Goal: Communication & Community: Answer question/provide support

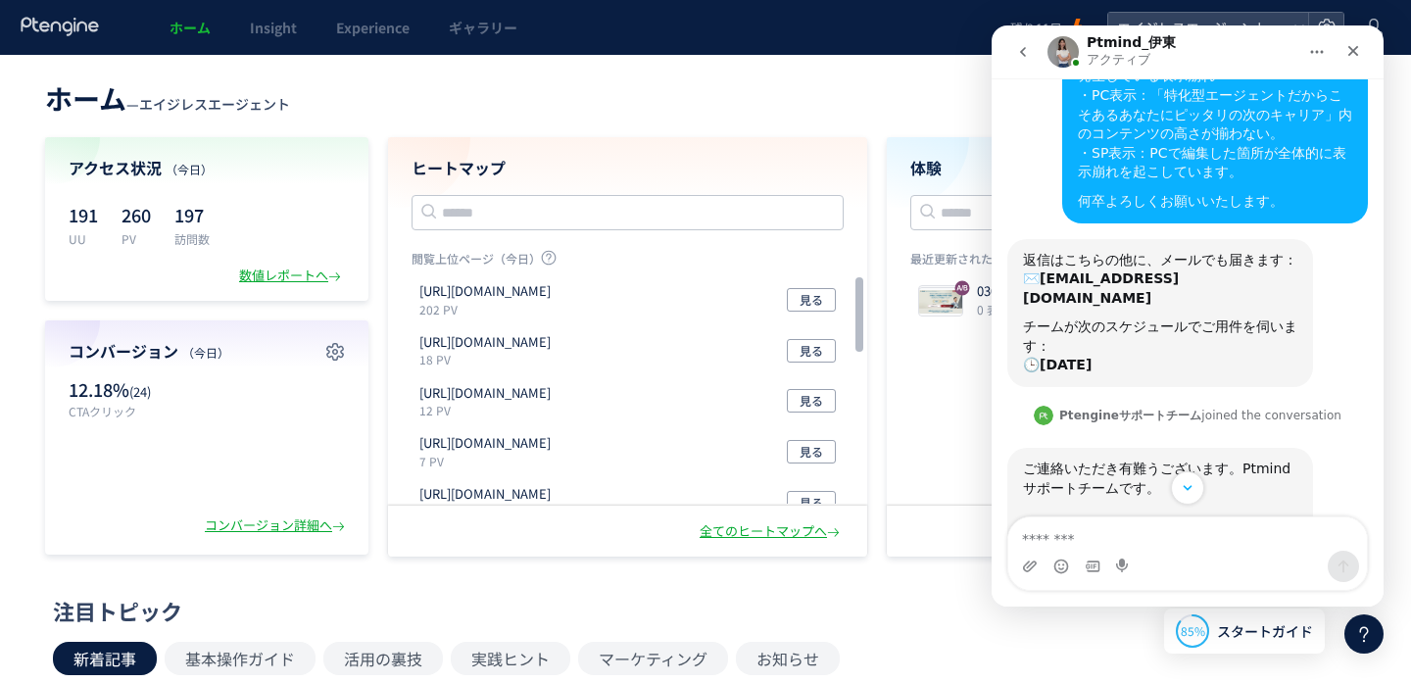
scroll to position [660, 0]
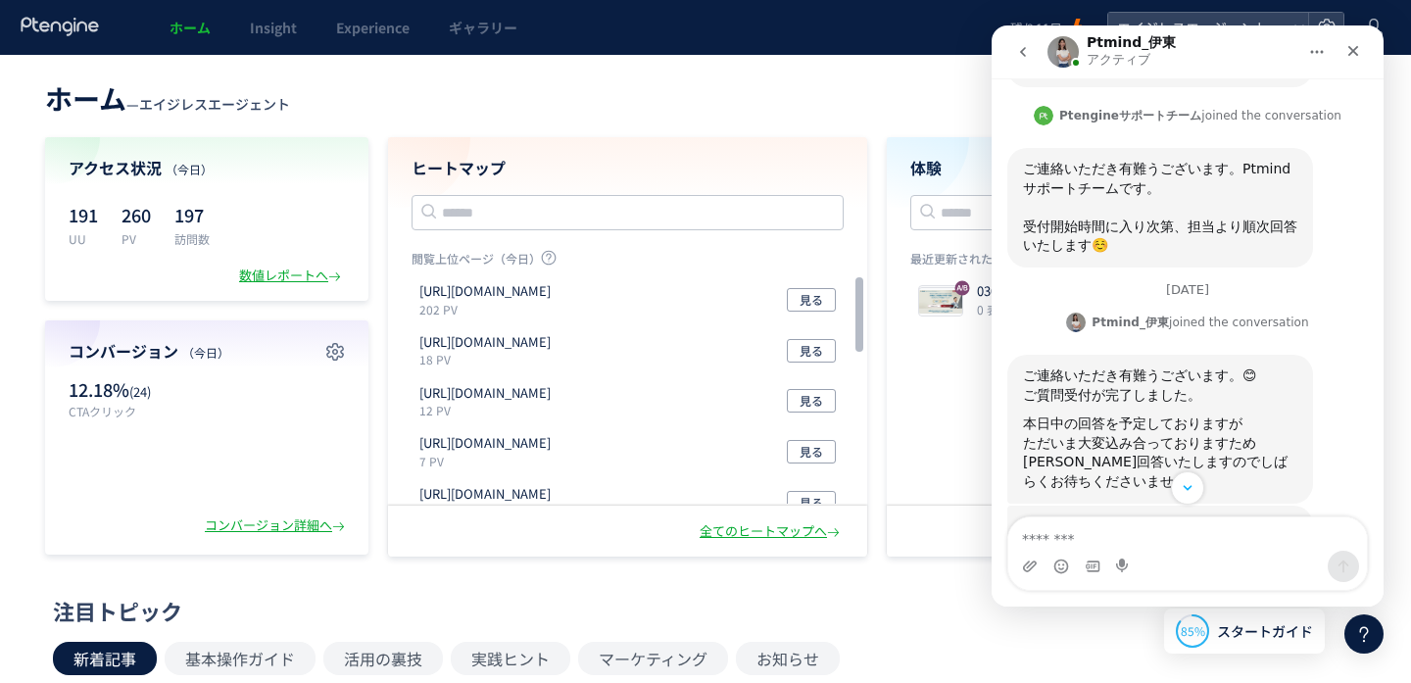
click at [1320, 45] on icon "ホーム" at bounding box center [1317, 52] width 16 height 16
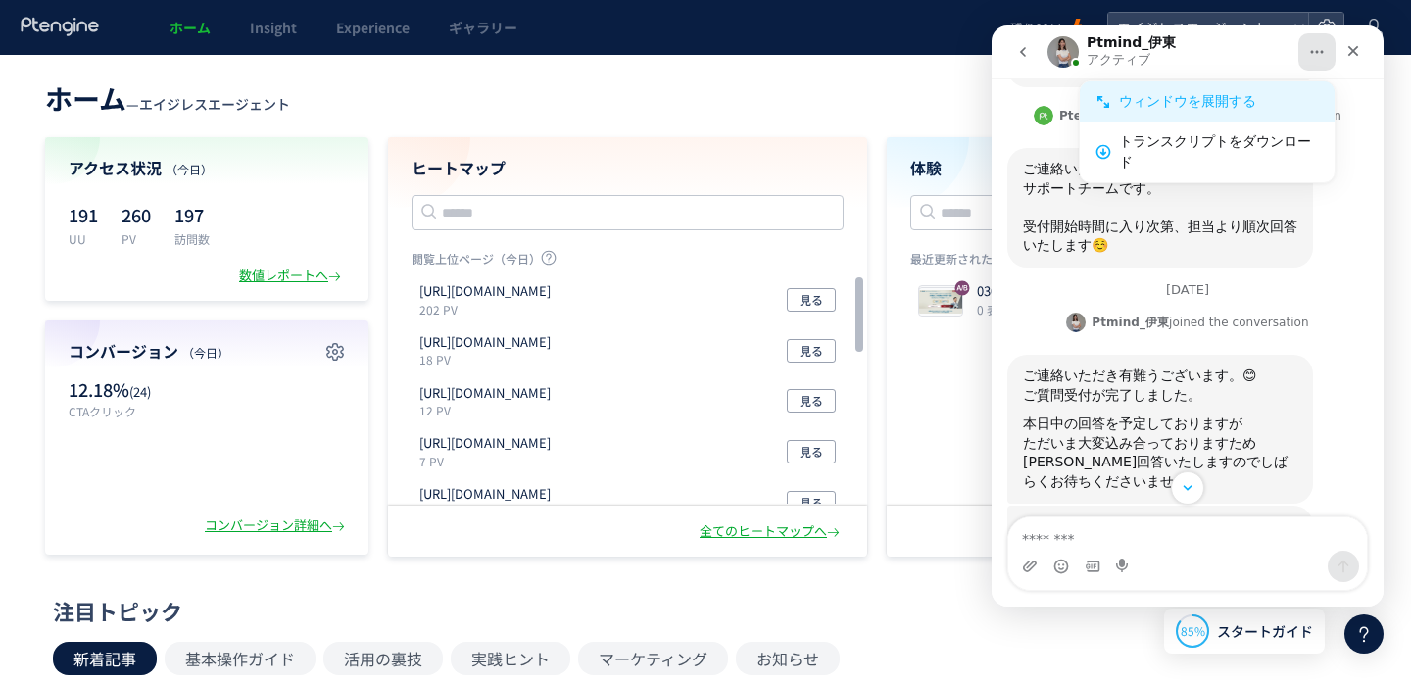
click at [1242, 91] on div "ウィンドウを展開する" at bounding box center [1219, 101] width 200 height 21
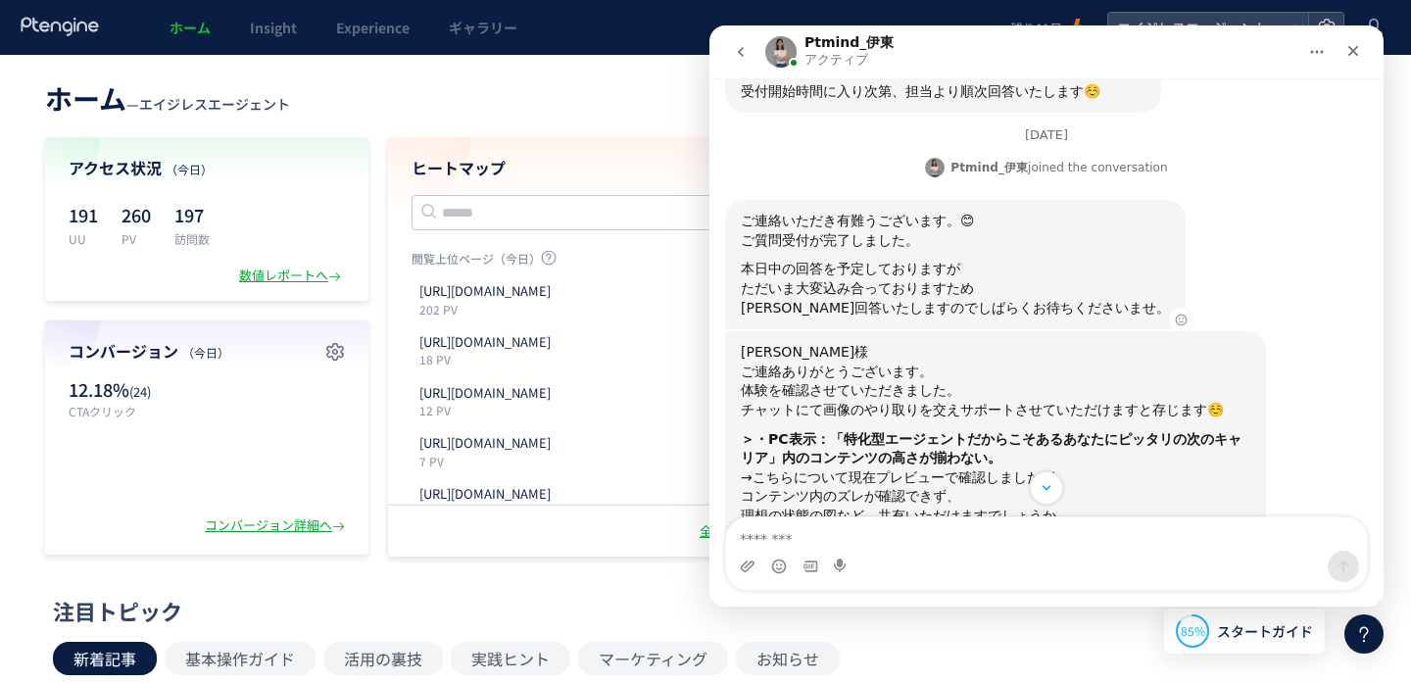
scroll to position [666, 0]
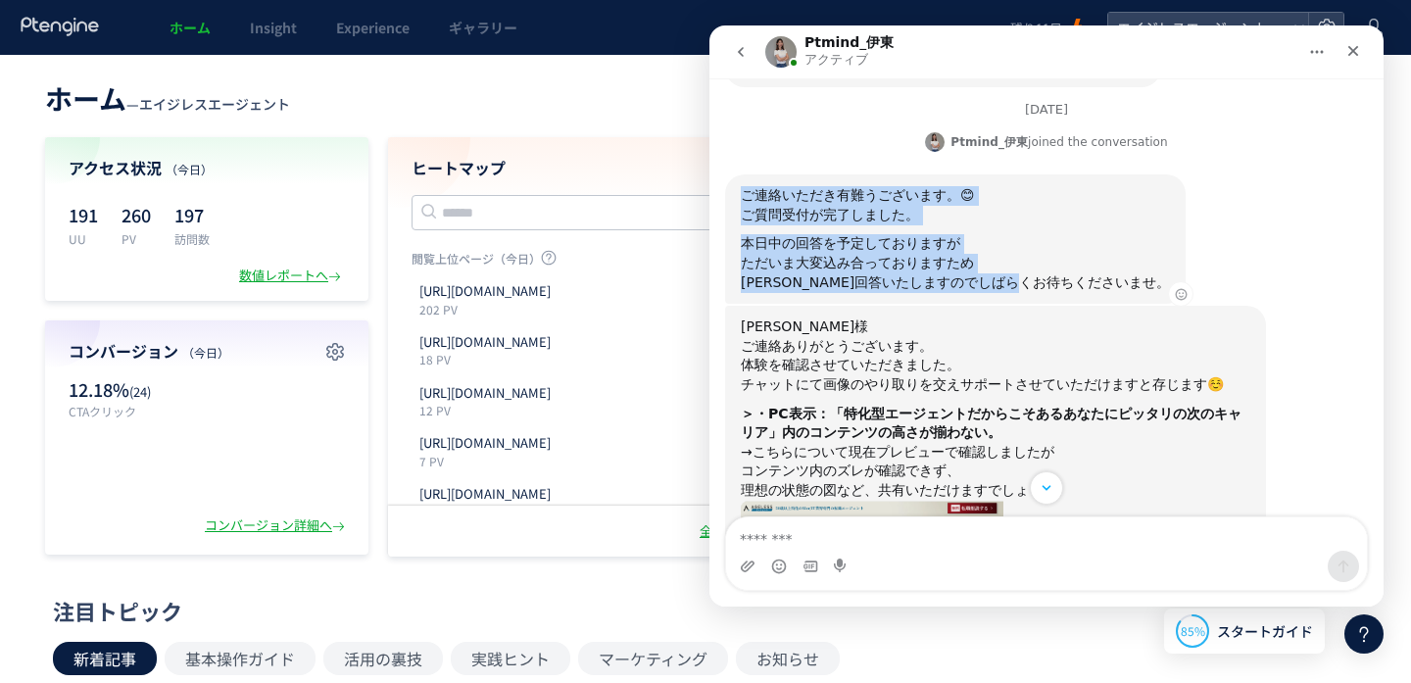
drag, startPoint x: 743, startPoint y: 194, endPoint x: 959, endPoint y: 293, distance: 238.0
click at [959, 293] on div "ご連絡いただき有難うございます。😊 ご質問受付が完了しました。 本日中の回答を予定しておりますが ただいま大変込み合っておりますため [PERSON_NAME…" at bounding box center [955, 238] width 460 height 129
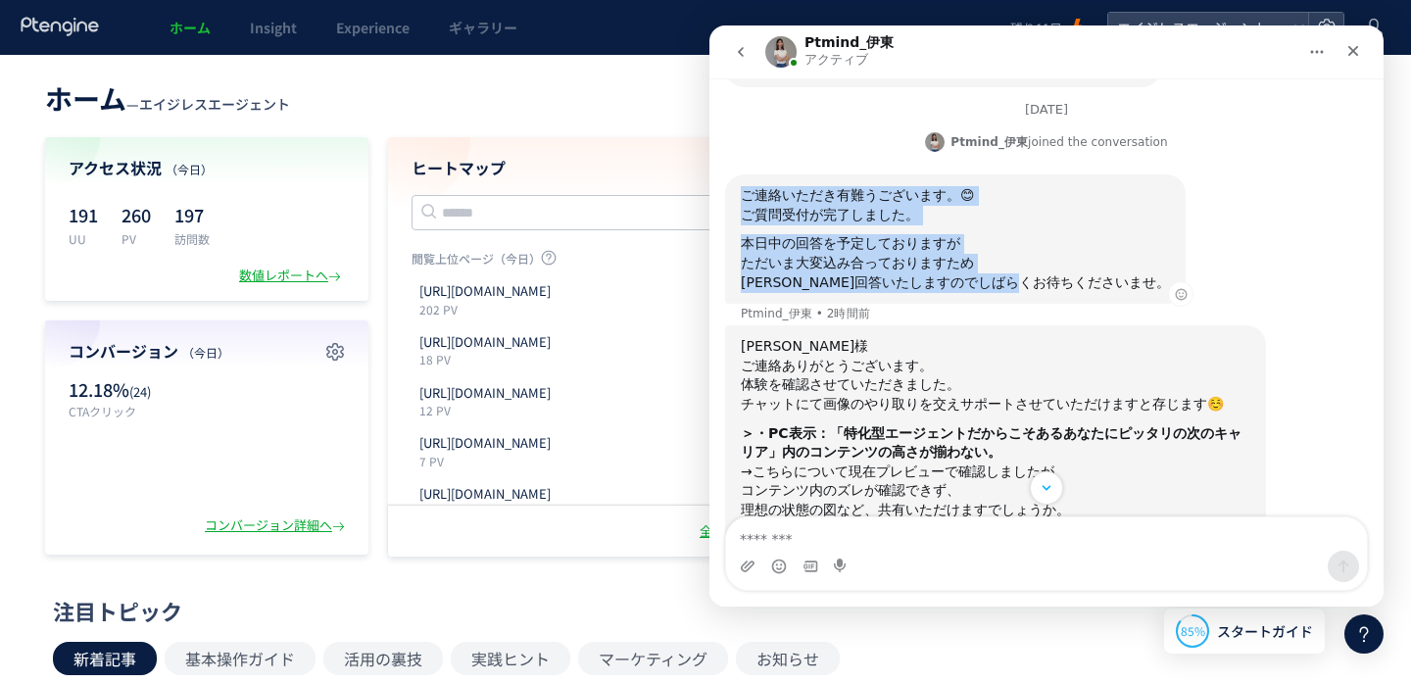
click at [959, 293] on div "ご連絡いただき有難うございます。😊 ご質問受付が完了しました。 本日中の回答を予定しておりますが ただいま大変込み合っておりますため [PERSON_NAME…" at bounding box center [955, 238] width 460 height 129
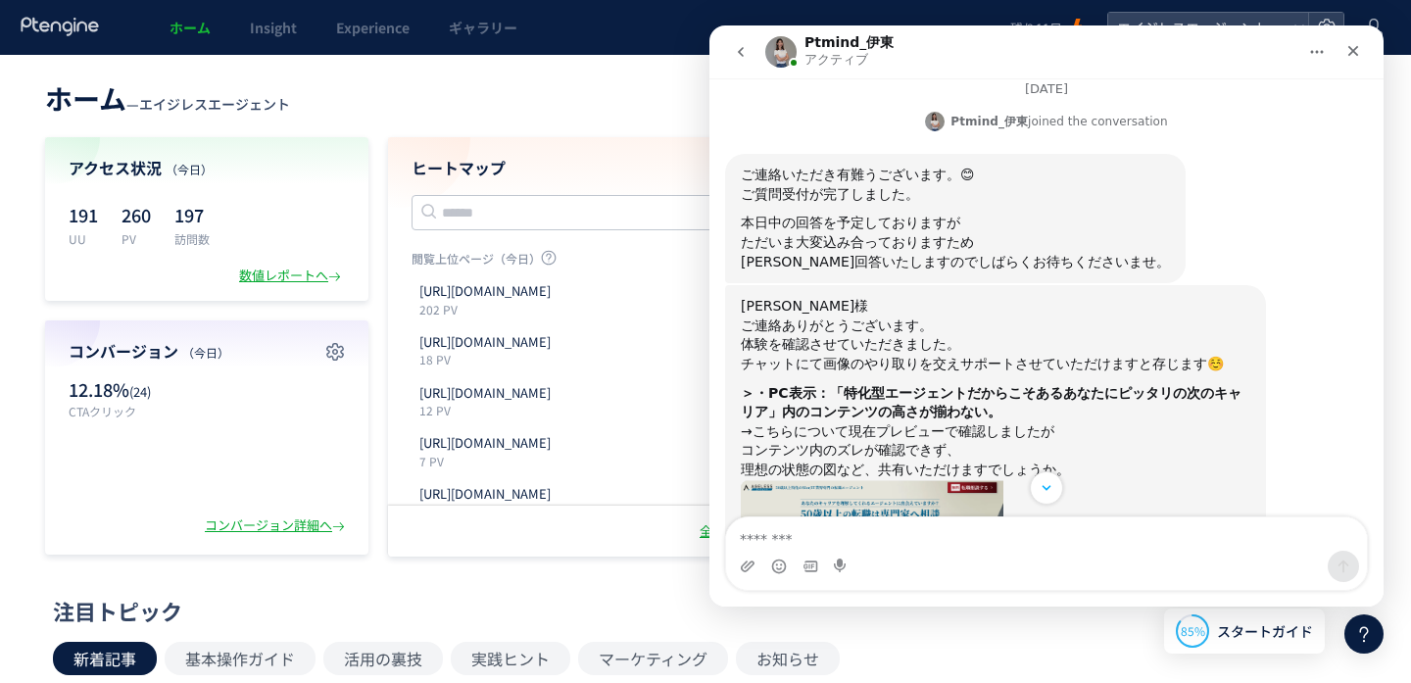
scroll to position [875, 0]
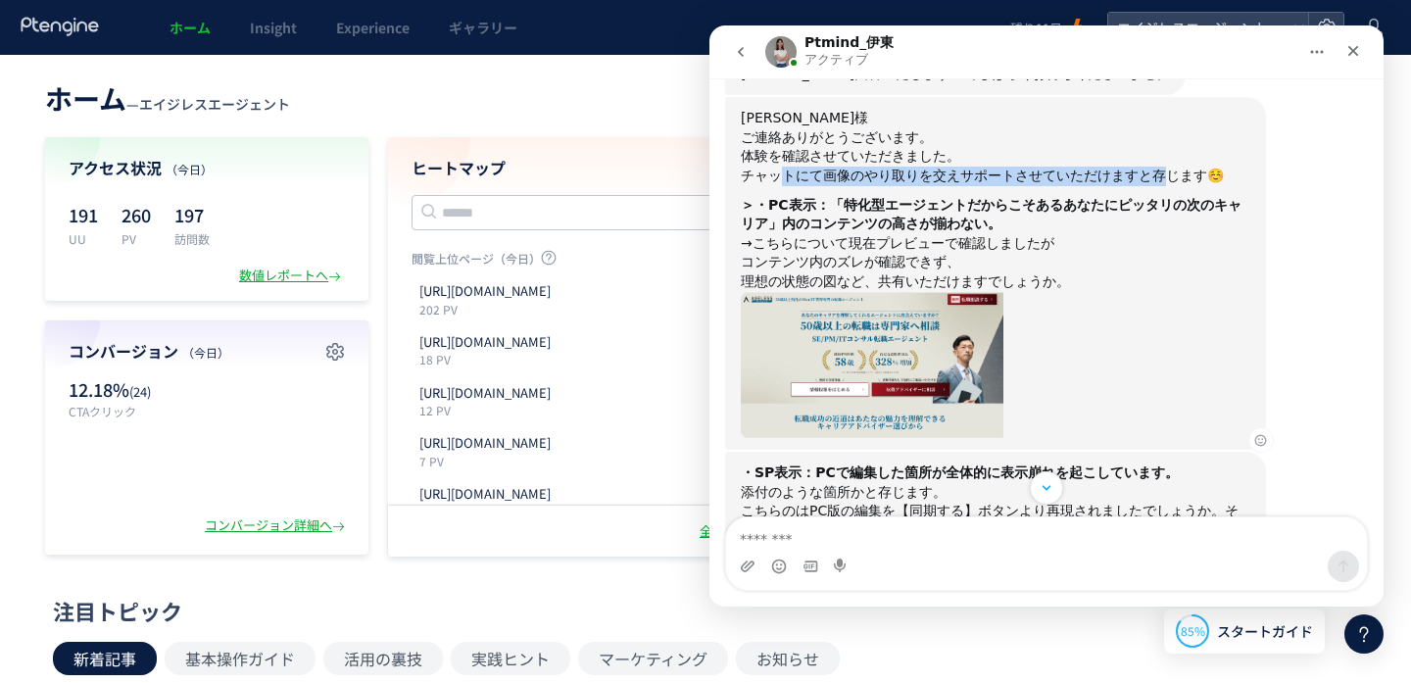
drag, startPoint x: 781, startPoint y: 170, endPoint x: 1161, endPoint y: 170, distance: 380.1
click at [1161, 170] on div "チャットにて画像のやり取りを交えサポートさせていただけますと存じます☺️" at bounding box center [995, 177] width 509 height 20
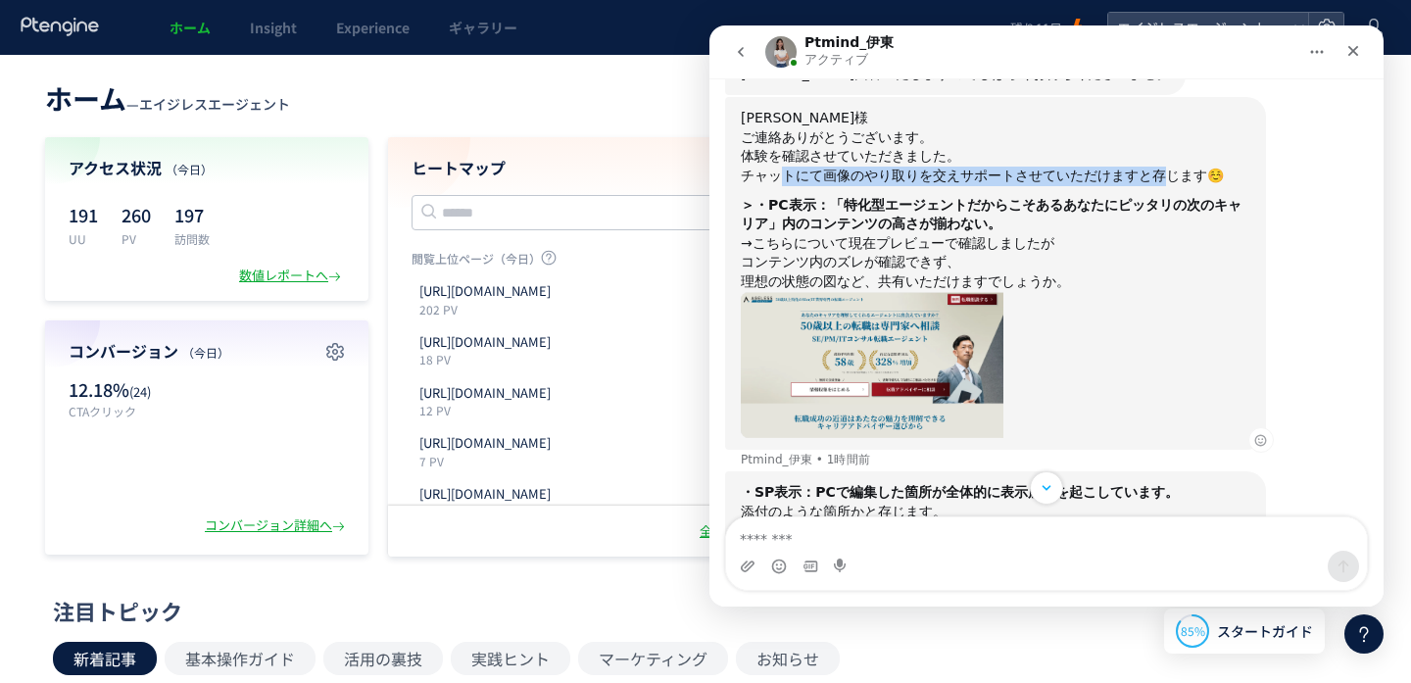
click at [1161, 170] on div "チャットにて画像のやり取りを交えサポートさせていただけますと存じます☺️" at bounding box center [995, 177] width 509 height 20
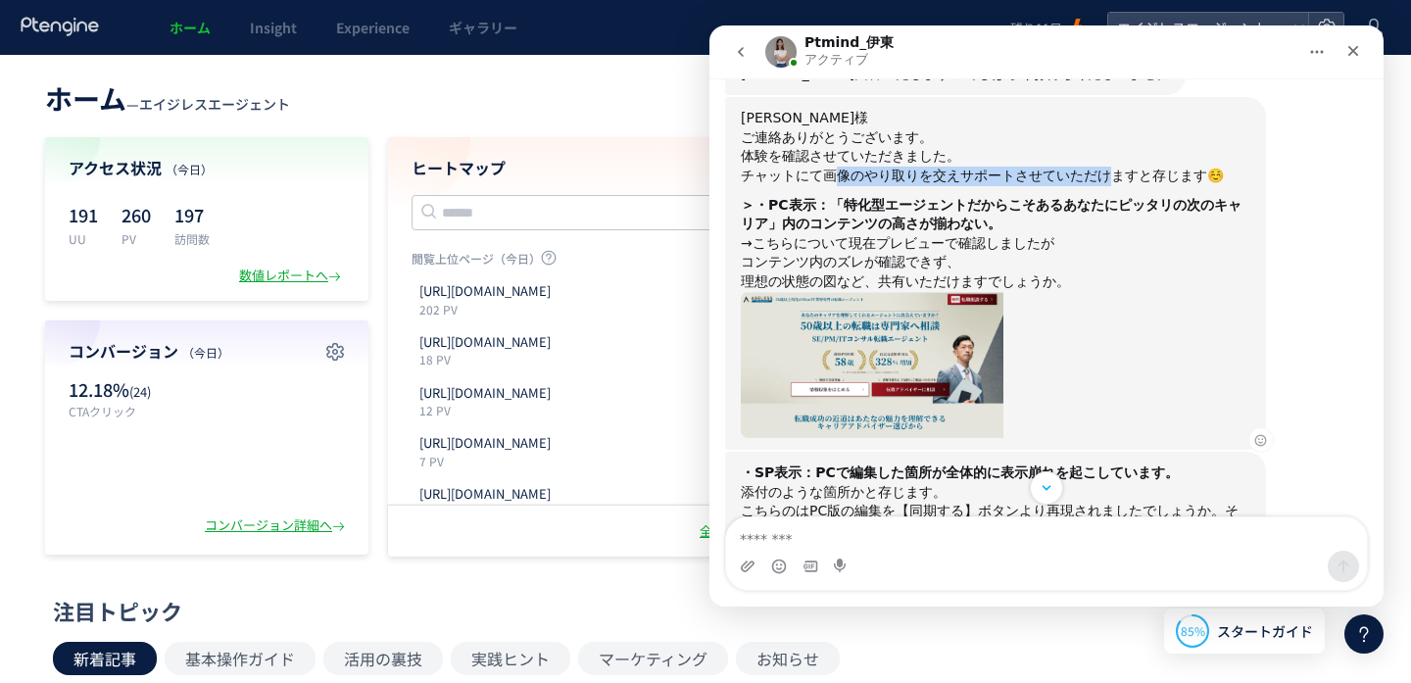
drag, startPoint x: 1105, startPoint y: 177, endPoint x: 829, endPoint y: 177, distance: 276.2
click at [829, 177] on div "チャットにて画像のやり取りを交えサポートさせていただけますと存じます☺️" at bounding box center [995, 177] width 509 height 20
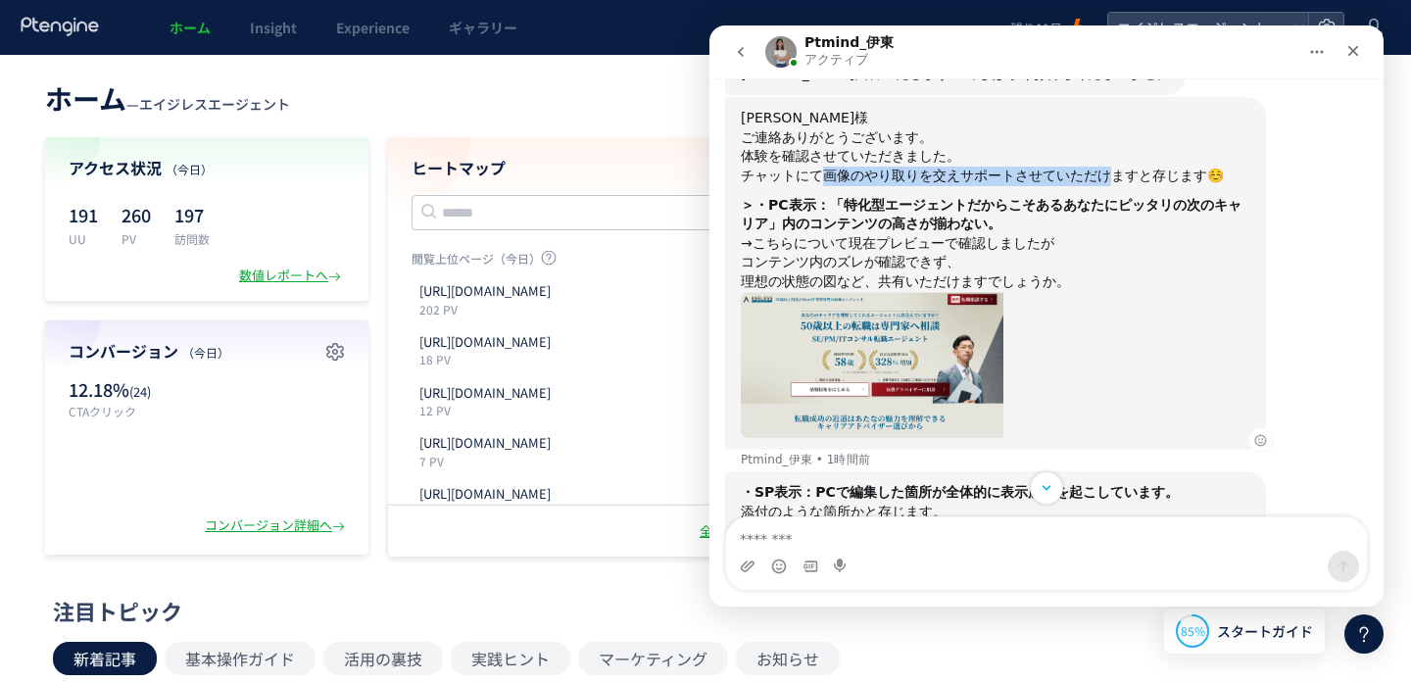
click at [829, 177] on div "チャットにて画像のやり取りを交えサポートさせていただけますと存じます☺️" at bounding box center [995, 177] width 509 height 20
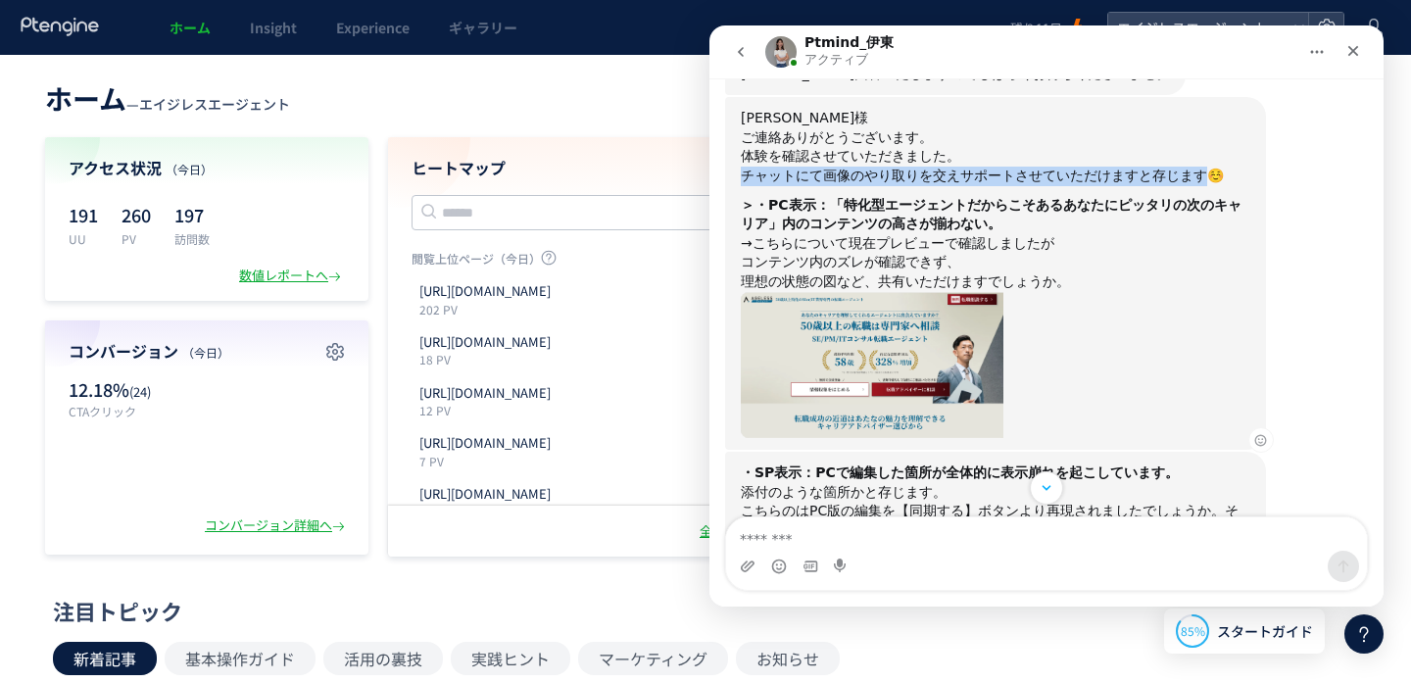
drag, startPoint x: 742, startPoint y: 177, endPoint x: 1208, endPoint y: 179, distance: 466.3
click at [1208, 179] on div "チャットにて画像のやり取りを交えサポートさせていただけますと存じます☺️" at bounding box center [995, 177] width 509 height 20
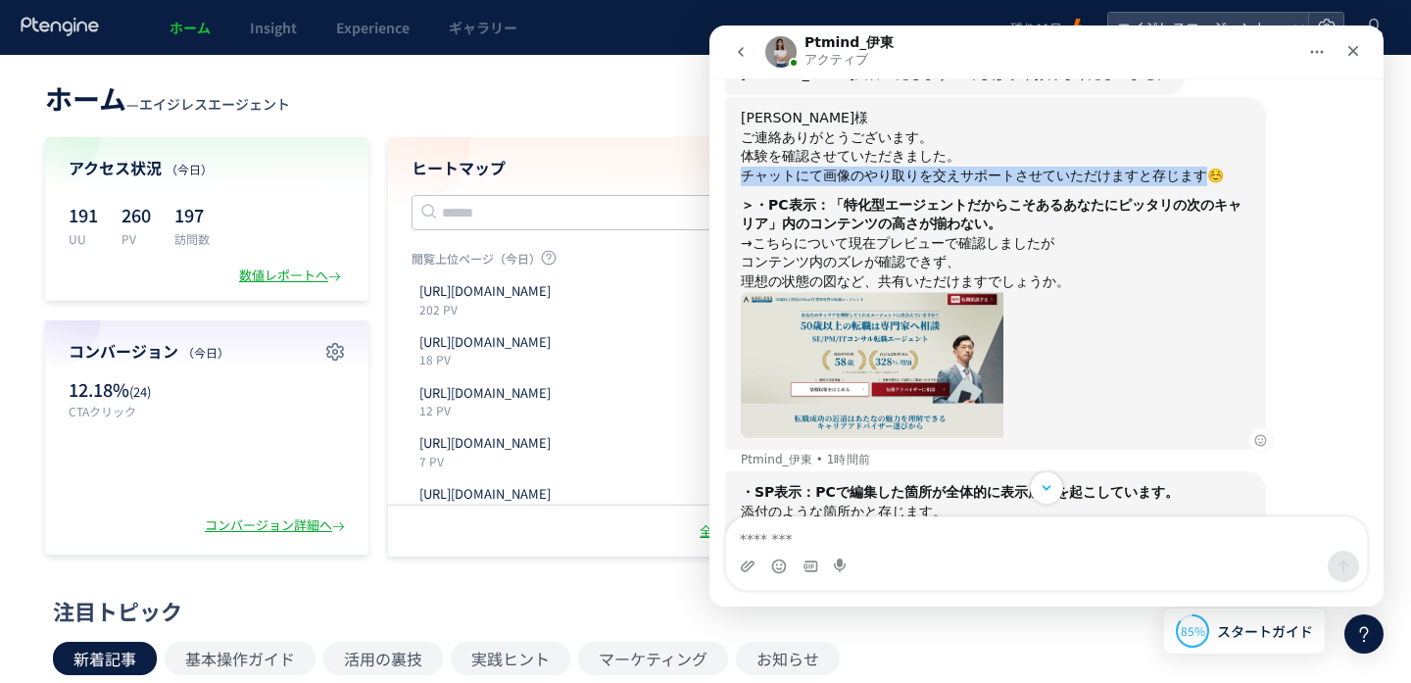
click at [1208, 179] on div "チャットにて画像のやり取りを交えサポートさせていただけますと存じます☺️" at bounding box center [995, 177] width 509 height 20
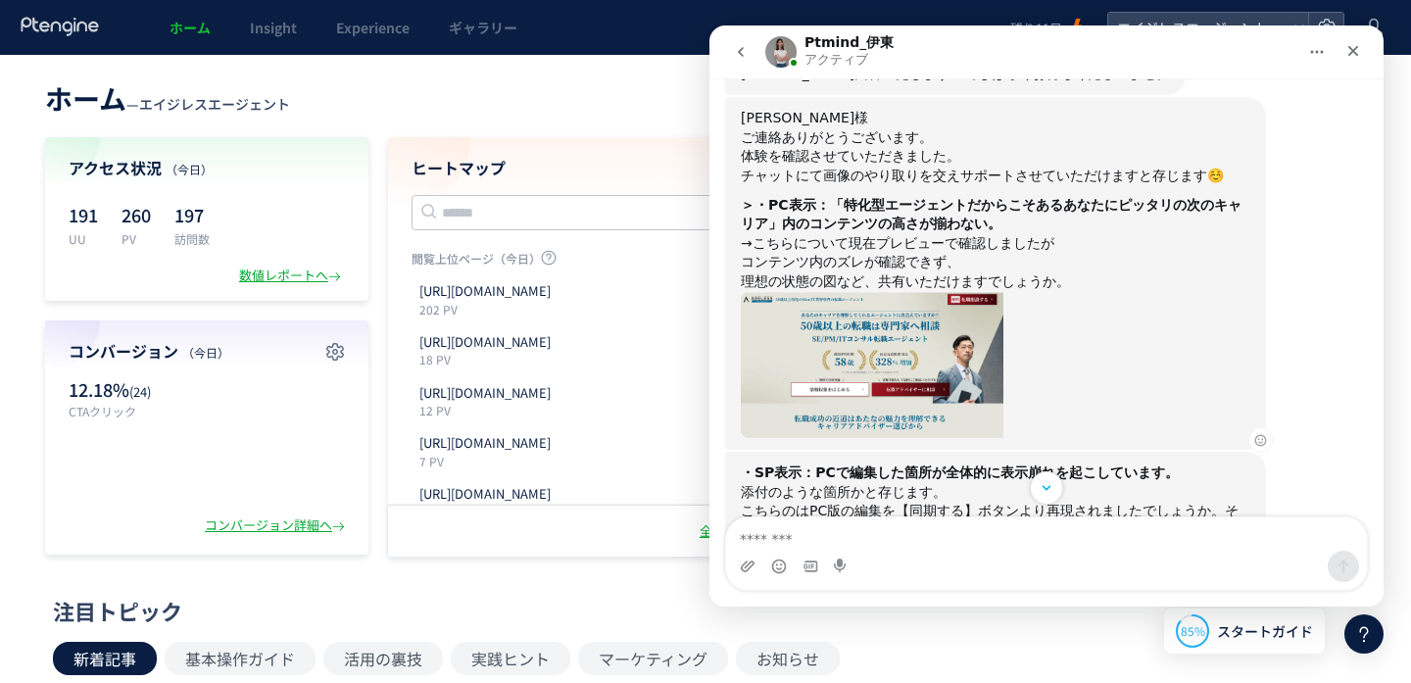
drag, startPoint x: 1181, startPoint y: 185, endPoint x: 796, endPoint y: 179, distance: 385.0
click at [796, 179] on div "[PERSON_NAME]様 ご連絡ありがとうございます。 体験を確認させていただきました。 チャットにて画像のやり取りを交えサポートさせていただけますと存じ…" at bounding box center [995, 273] width 509 height 329
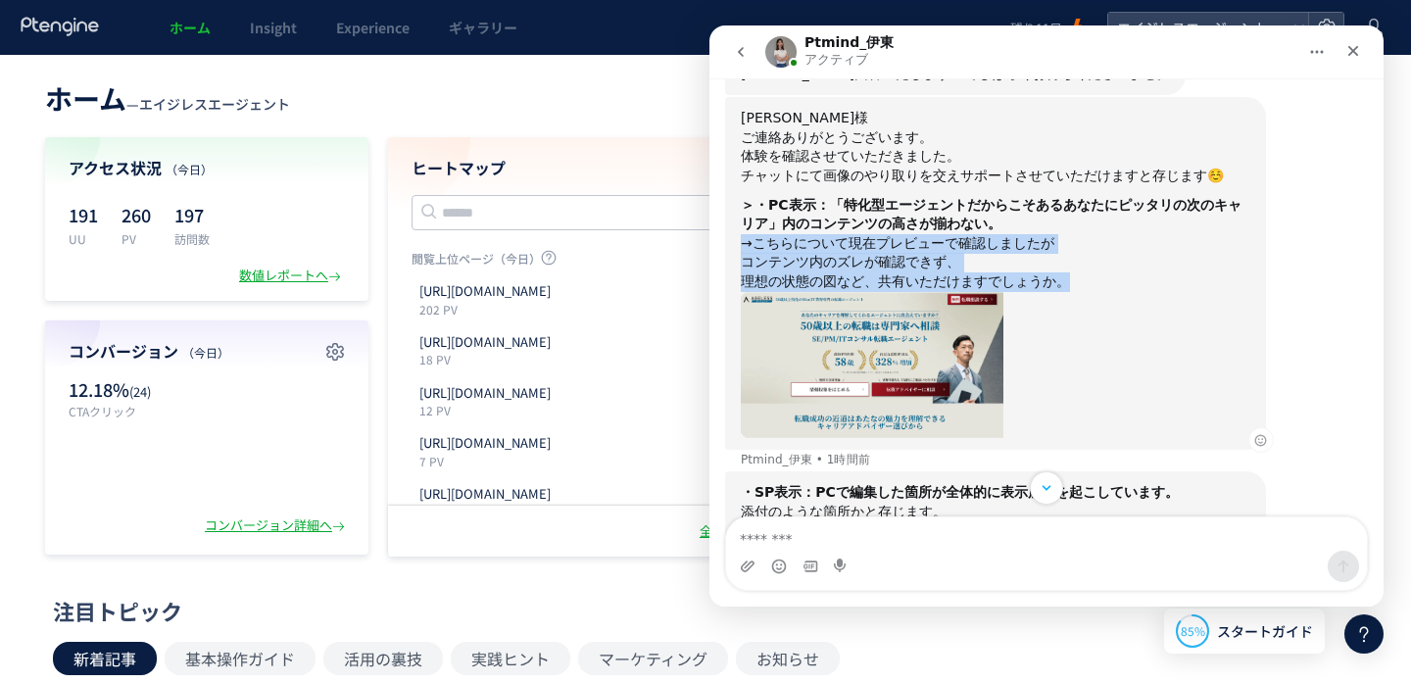
drag, startPoint x: 744, startPoint y: 245, endPoint x: 1086, endPoint y: 280, distance: 344.7
click at [1086, 280] on div "[PERSON_NAME]様 ご連絡ありがとうございます。 体験を確認させていただきました。 チャットにて画像のやり取りを交えサポートさせていただけますと存じ…" at bounding box center [995, 273] width 509 height 329
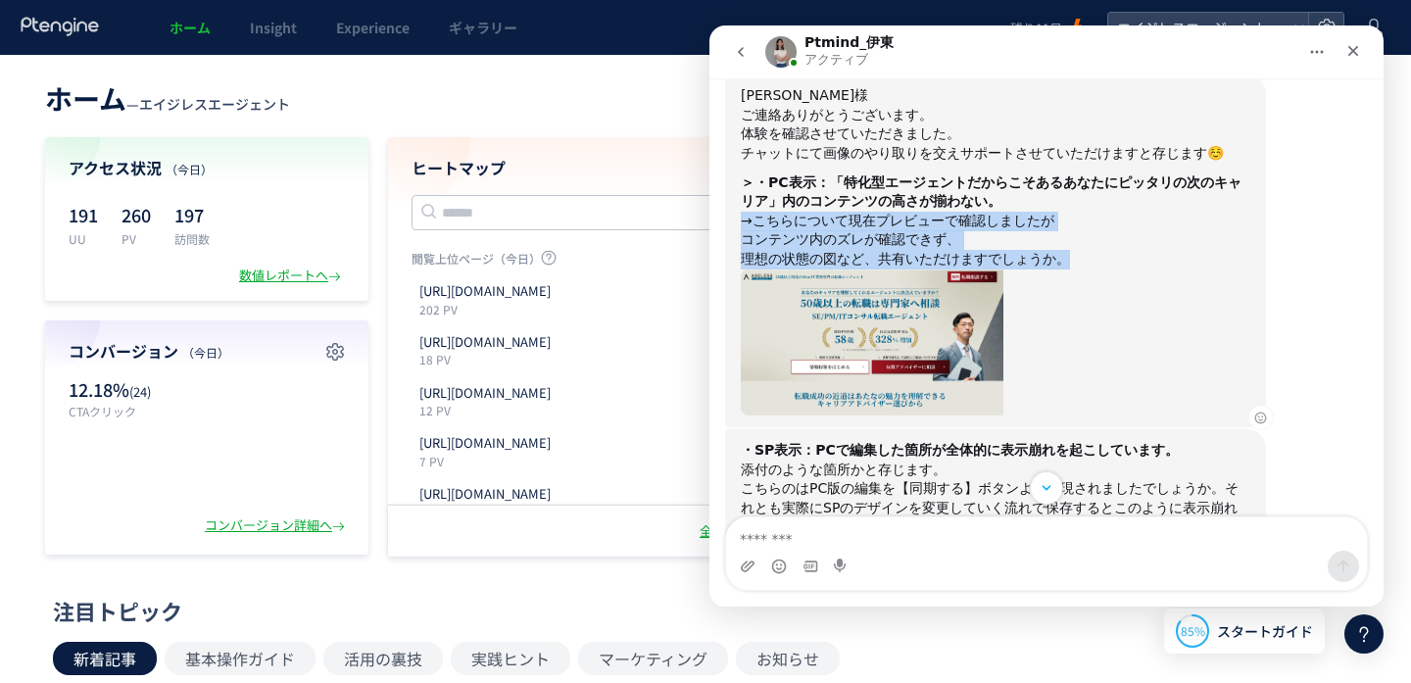
scroll to position [958, 0]
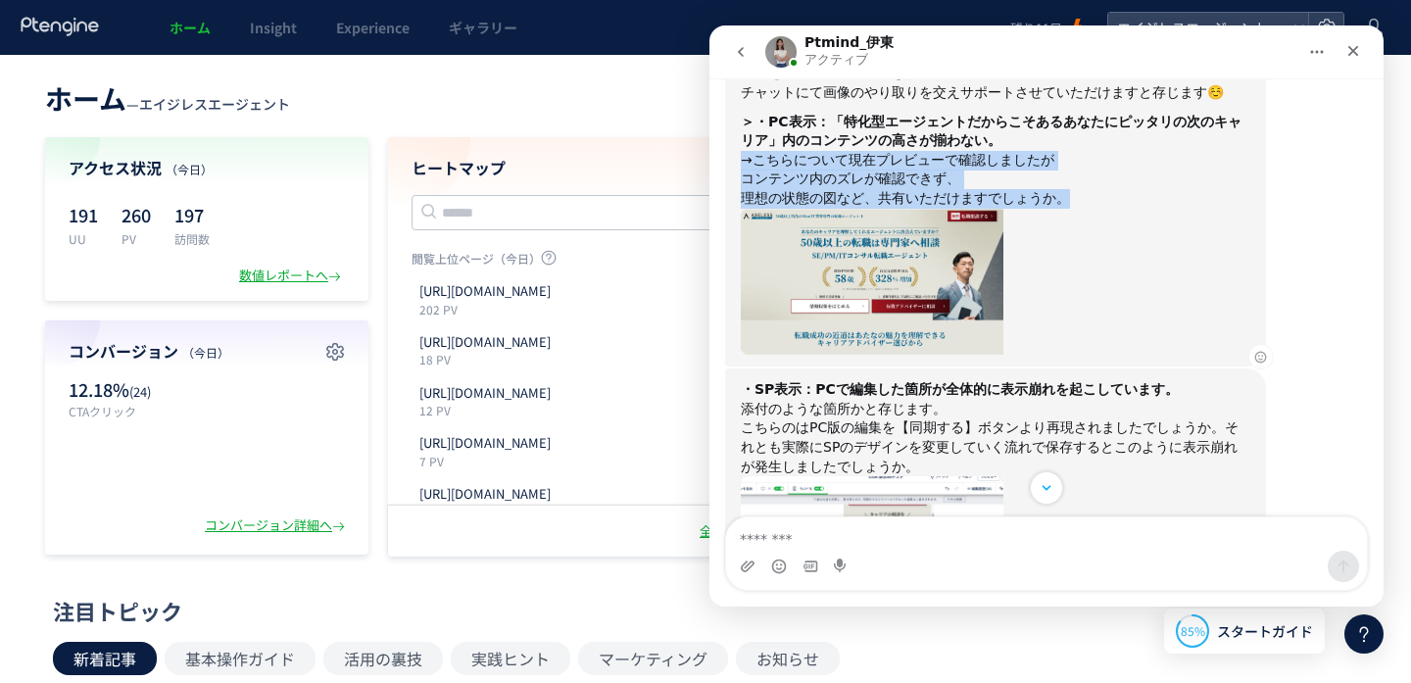
click at [982, 152] on div "→こちらについて現在プレビューで確認しましたが" at bounding box center [995, 161] width 509 height 20
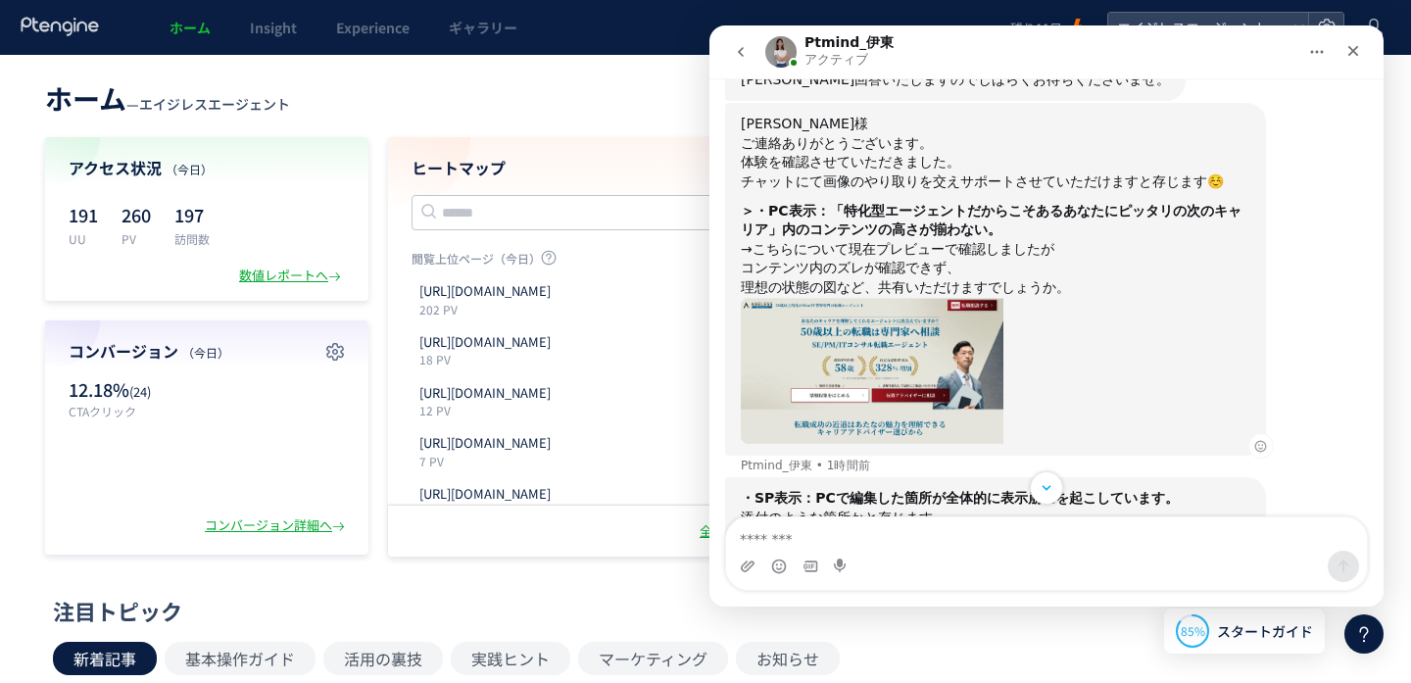
scroll to position [857, 0]
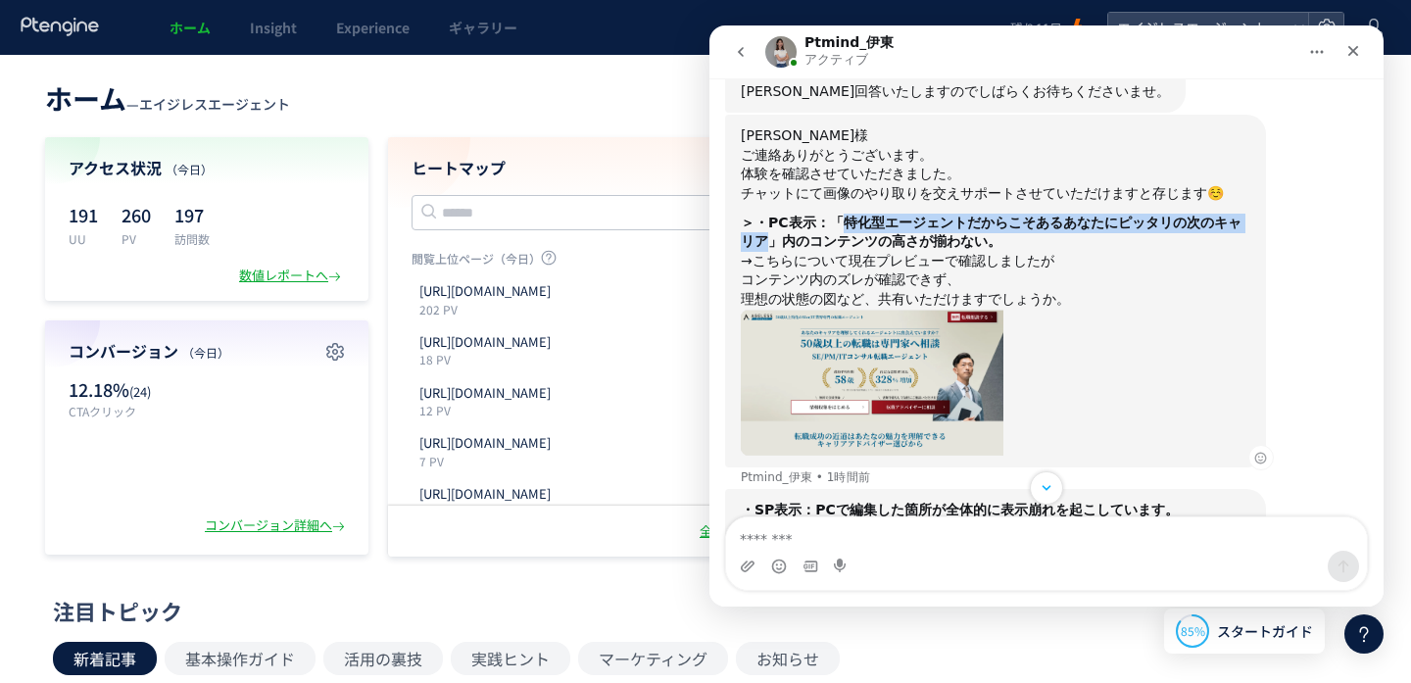
drag, startPoint x: 838, startPoint y: 225, endPoint x: 755, endPoint y: 237, distance: 83.1
click at [755, 237] on b "＞・PC表示：「特化型エージェントだからこそあるあなたにピッタリの次のキャリア」内のコンテンツの高さが揃わない。" at bounding box center [991, 232] width 501 height 35
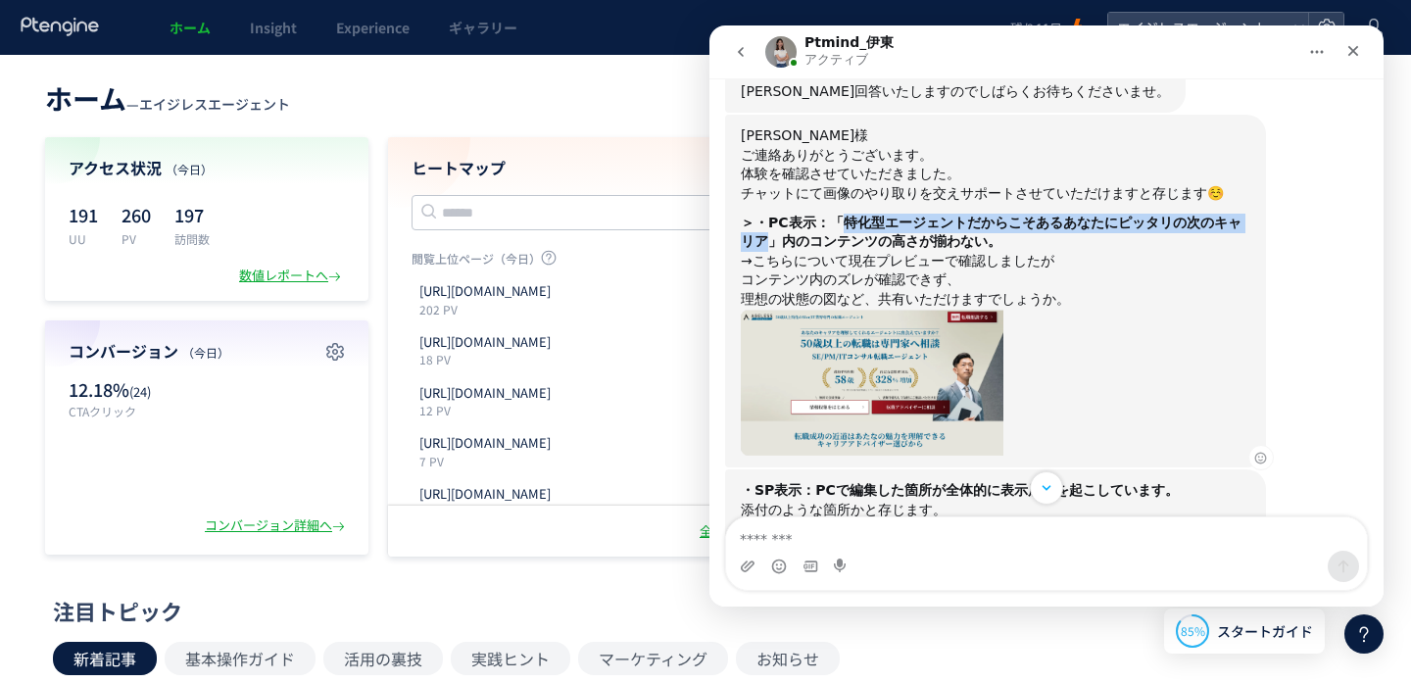
copy b "特化型エージェントだからこそあるあなたにピッタリの次のキャリア"
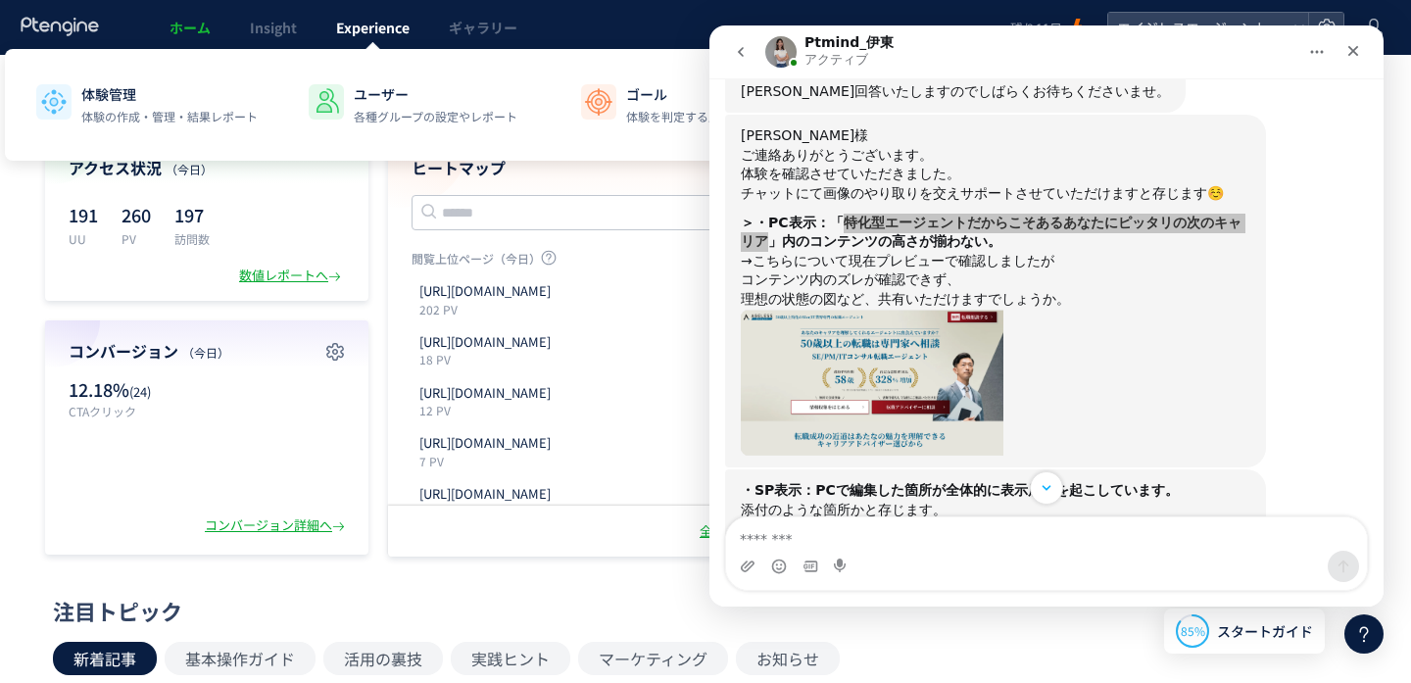
click at [368, 40] on link "Experience" at bounding box center [372, 27] width 113 height 55
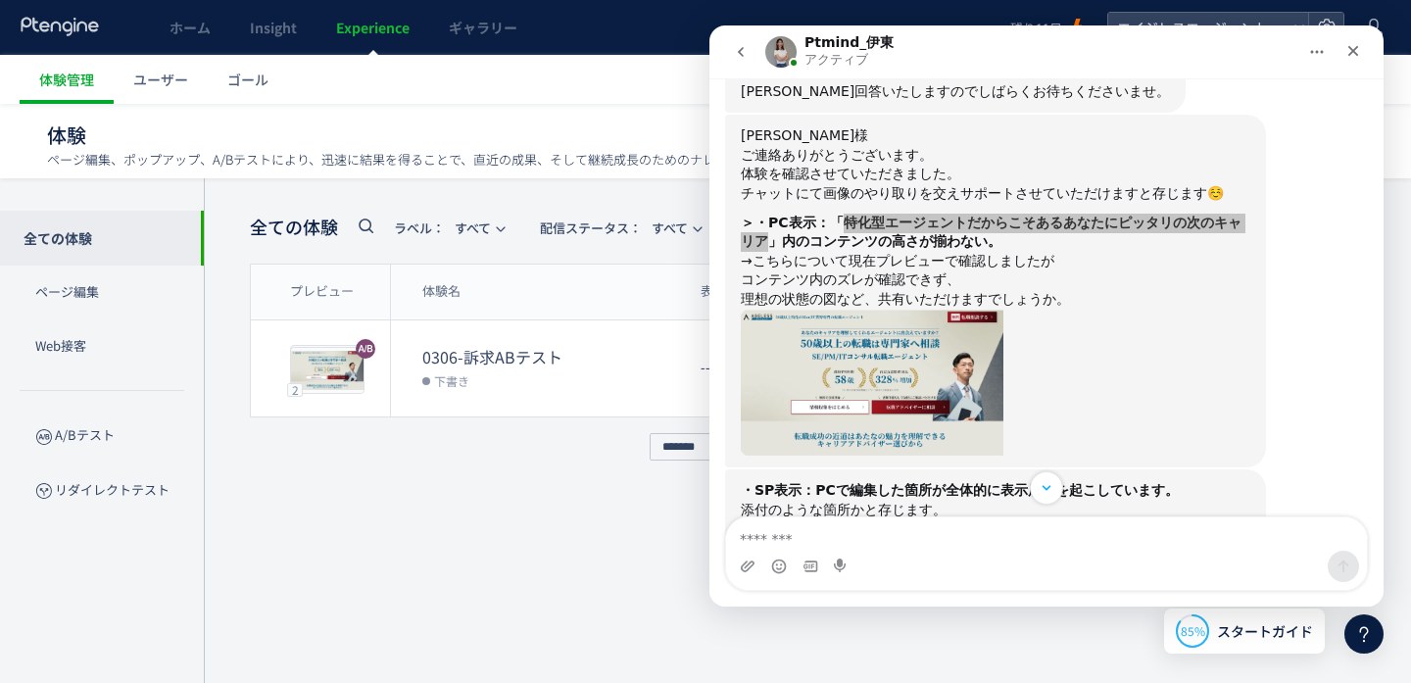
scroll to position [1, 0]
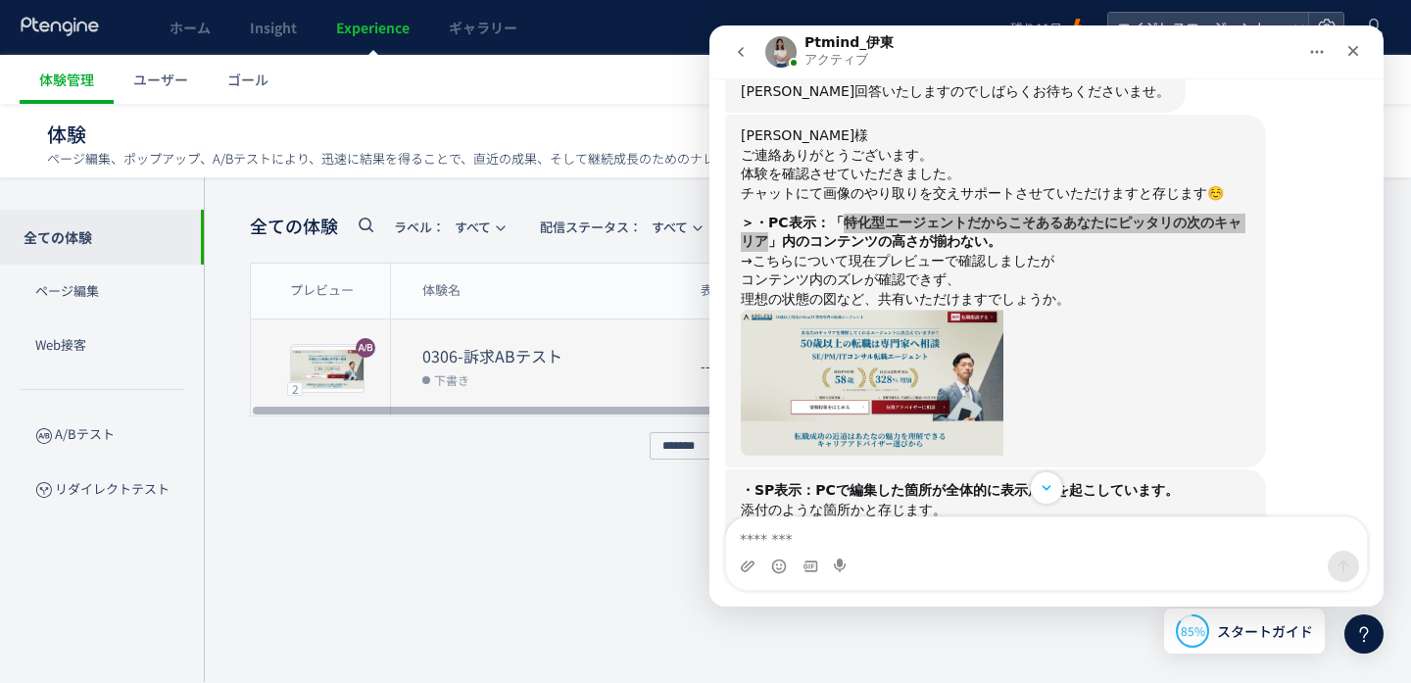
click at [574, 366] on dd "下書き" at bounding box center [553, 378] width 263 height 25
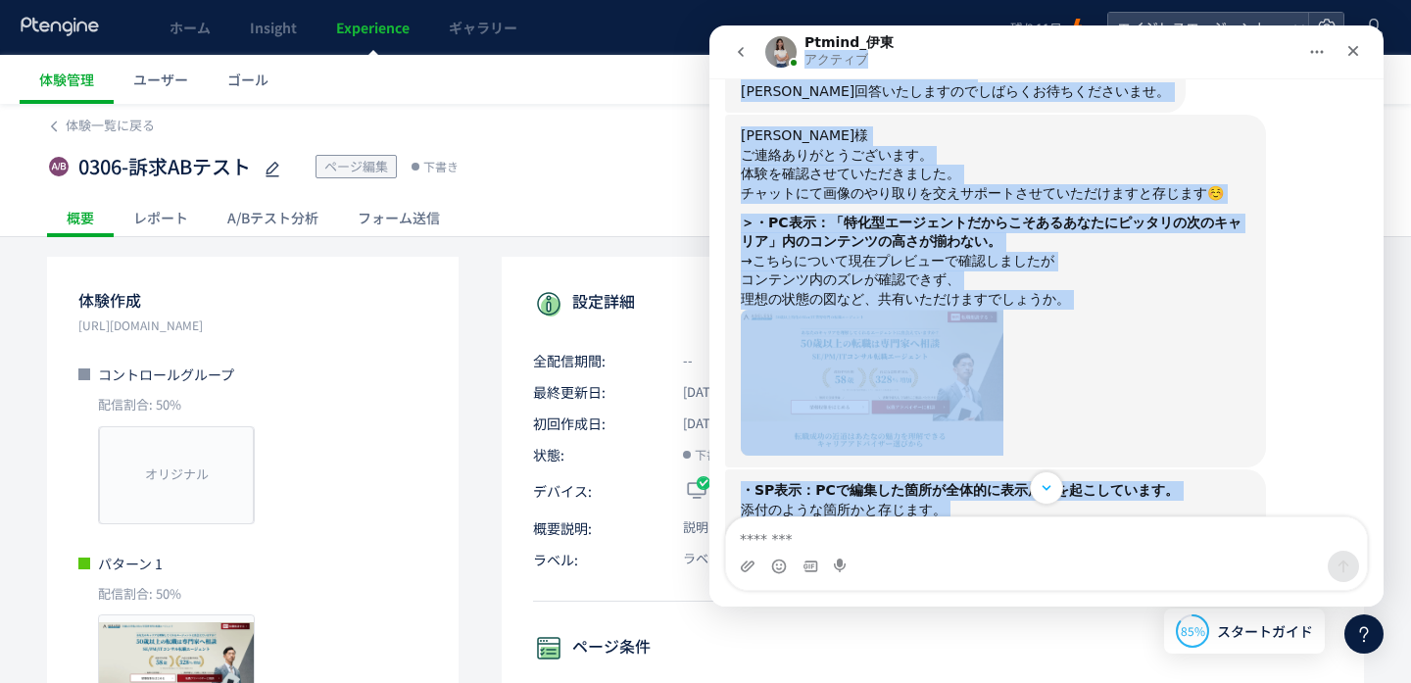
scroll to position [879, 0]
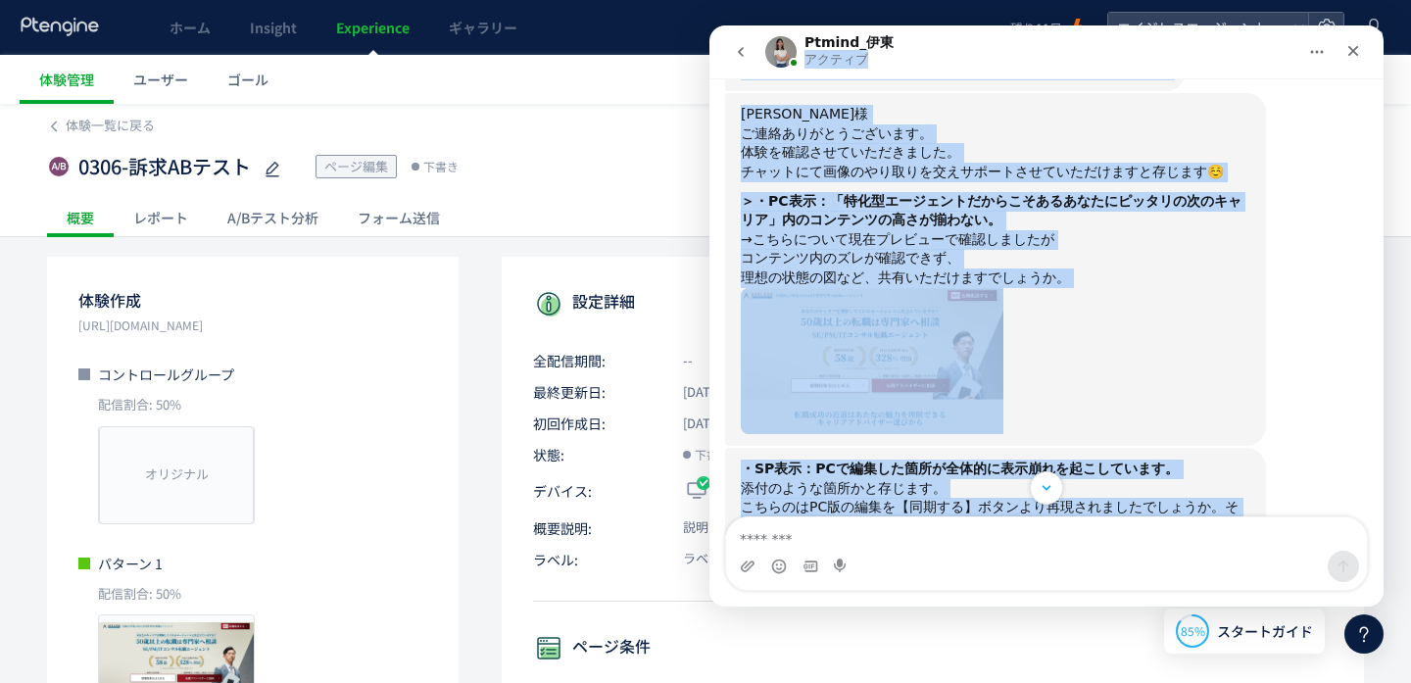
drag, startPoint x: 1060, startPoint y: 42, endPoint x: 1059, endPoint y: 528, distance: 485.9
click at [1059, 528] on div "Ptmind_[PERSON_NAME] アクティブ 受付時間：平日10時〜18時(土日祝,弊社指定日を除く)　　　　　　　　　　　　　📌計測検証のお問い合せ…" at bounding box center [1046, 315] width 674 height 581
click at [1319, 47] on icon "ホーム" at bounding box center [1317, 52] width 16 height 16
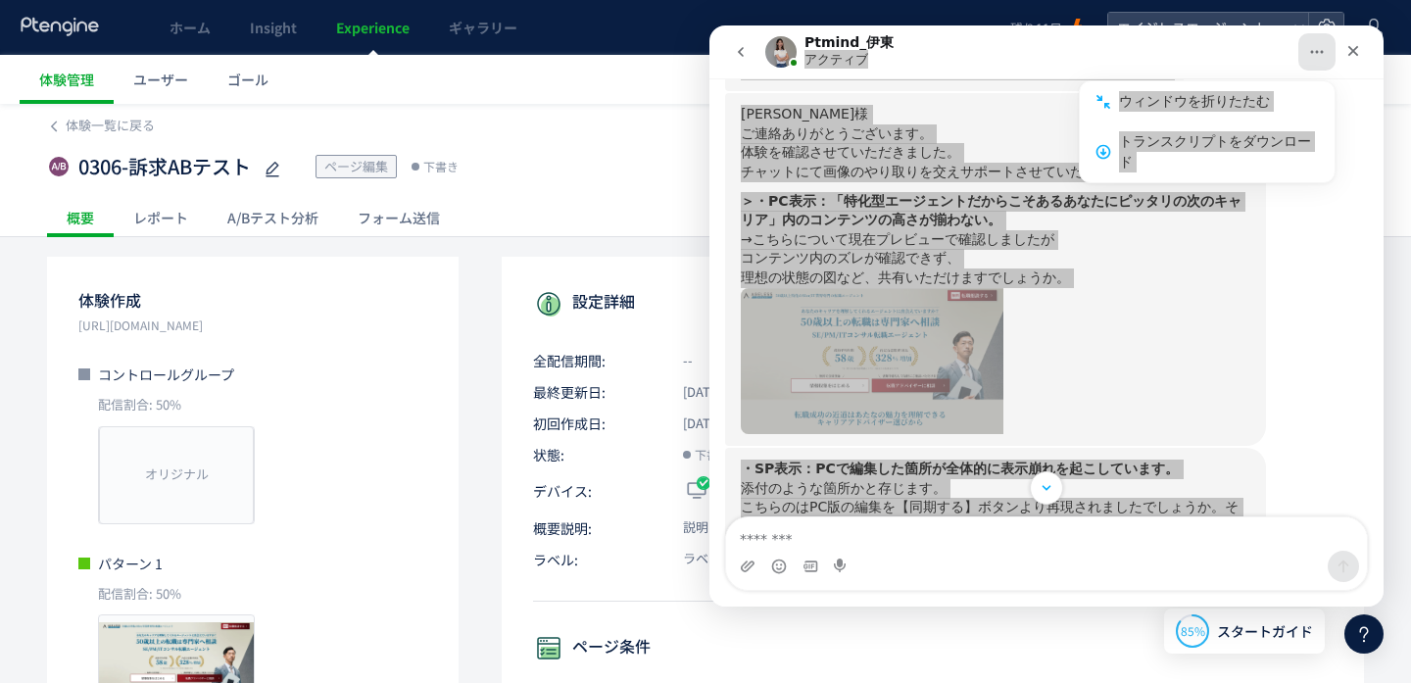
click at [633, 145] on div "0306-訴求ABテスト ページ編集 下書き 操作 ヒートマップを見る 体験編集" at bounding box center [705, 166] width 1317 height 63
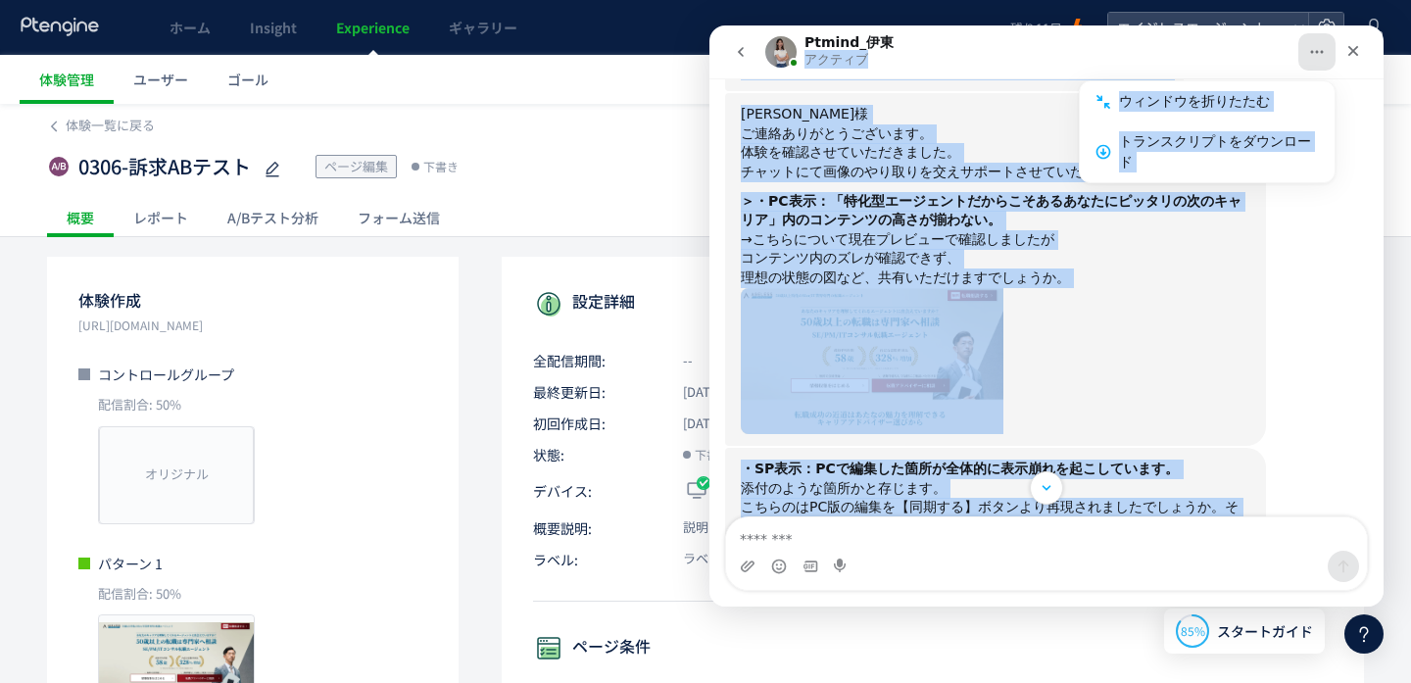
click at [749, 52] on button "go back" at bounding box center [740, 51] width 37 height 37
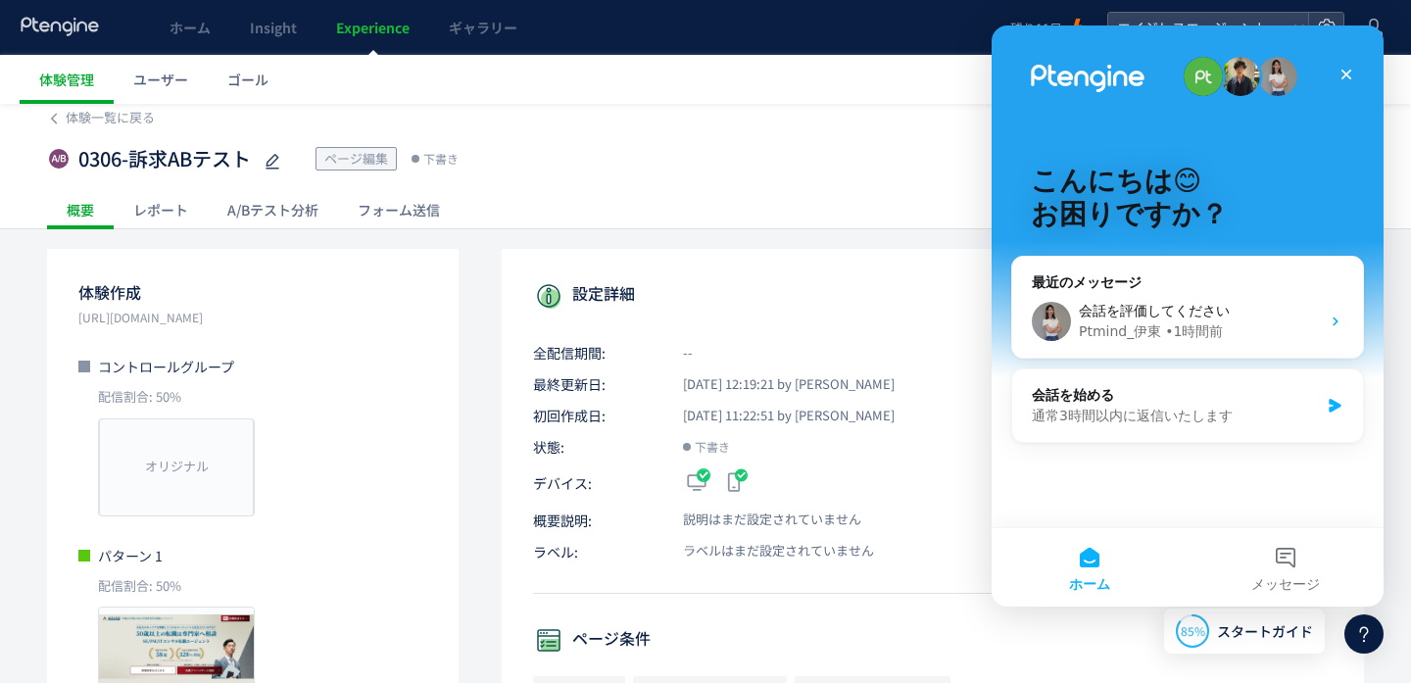
scroll to position [0, 0]
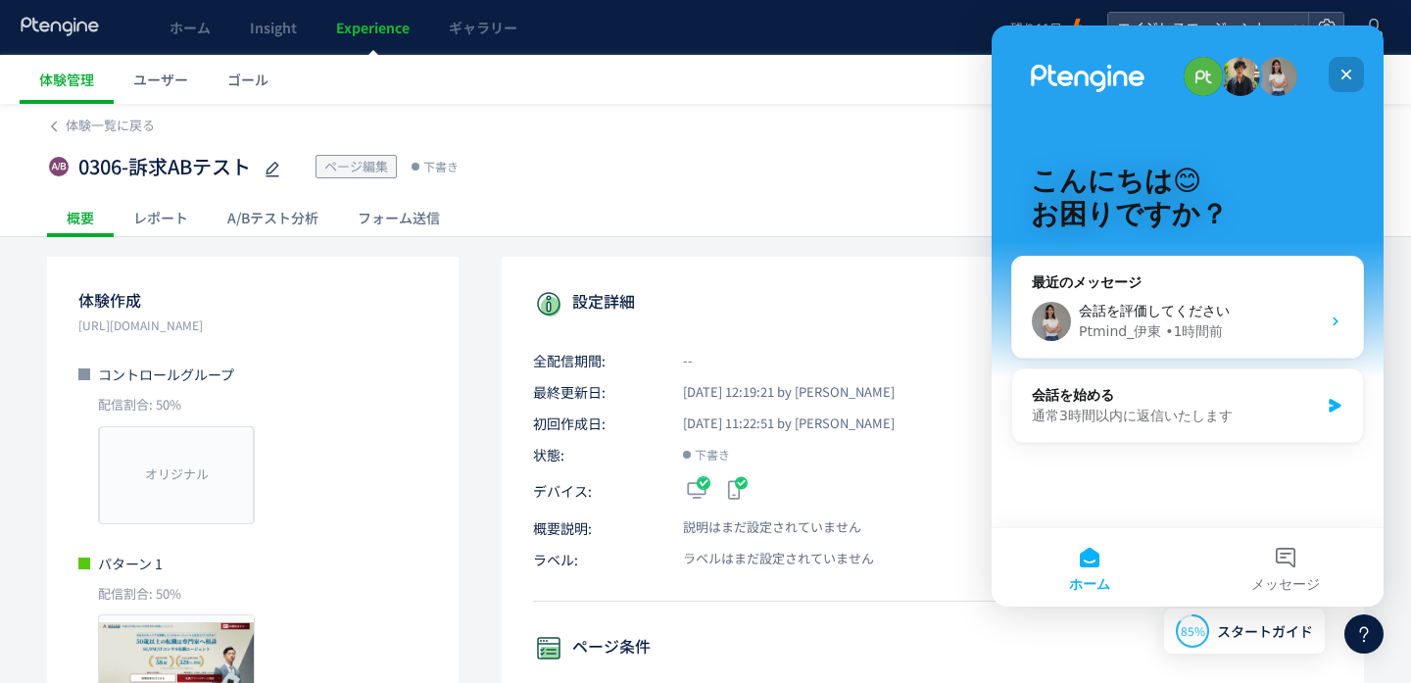
click at [1338, 72] on icon "クローズ" at bounding box center [1346, 75] width 16 height 16
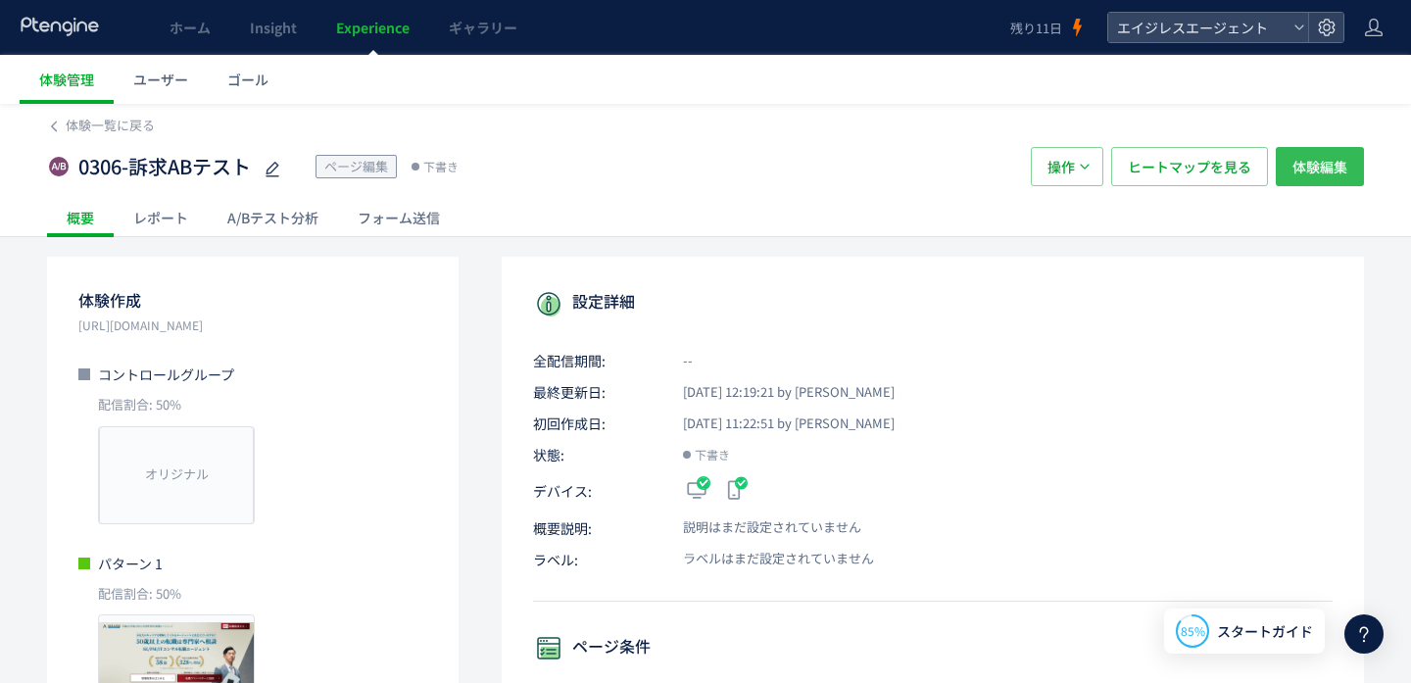
click at [1328, 172] on span "体験編集" at bounding box center [1319, 166] width 55 height 39
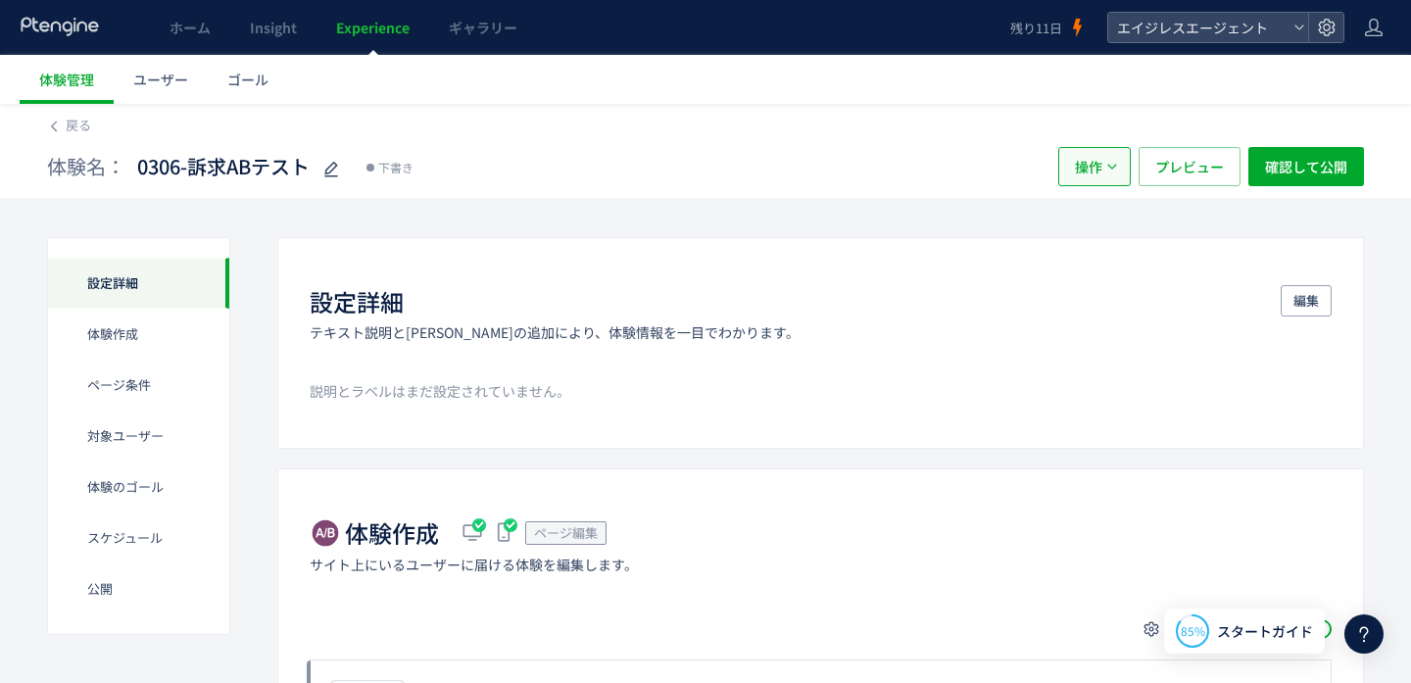
click at [1071, 163] on button "操作" at bounding box center [1094, 166] width 72 height 39
click at [744, 168] on div "体験名： 0306-訴求ABテスト 下書き" at bounding box center [542, 166] width 991 height 39
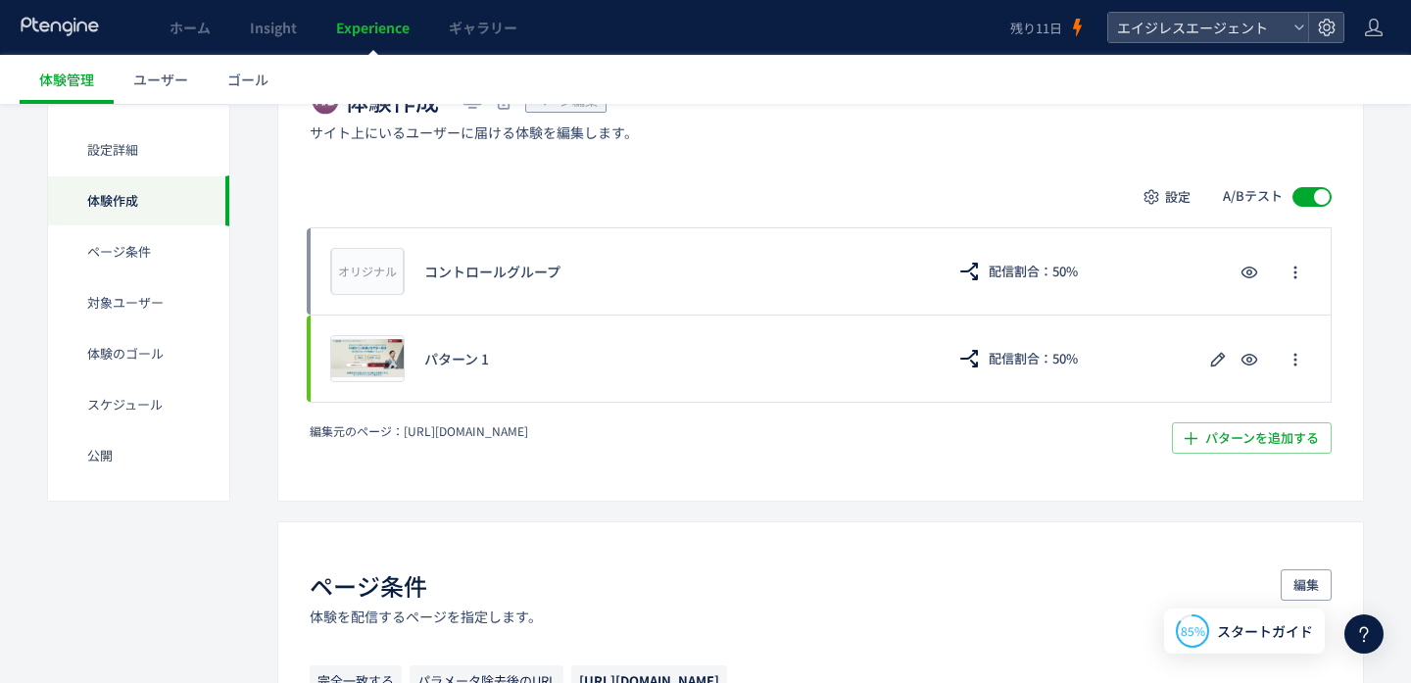
scroll to position [424, 0]
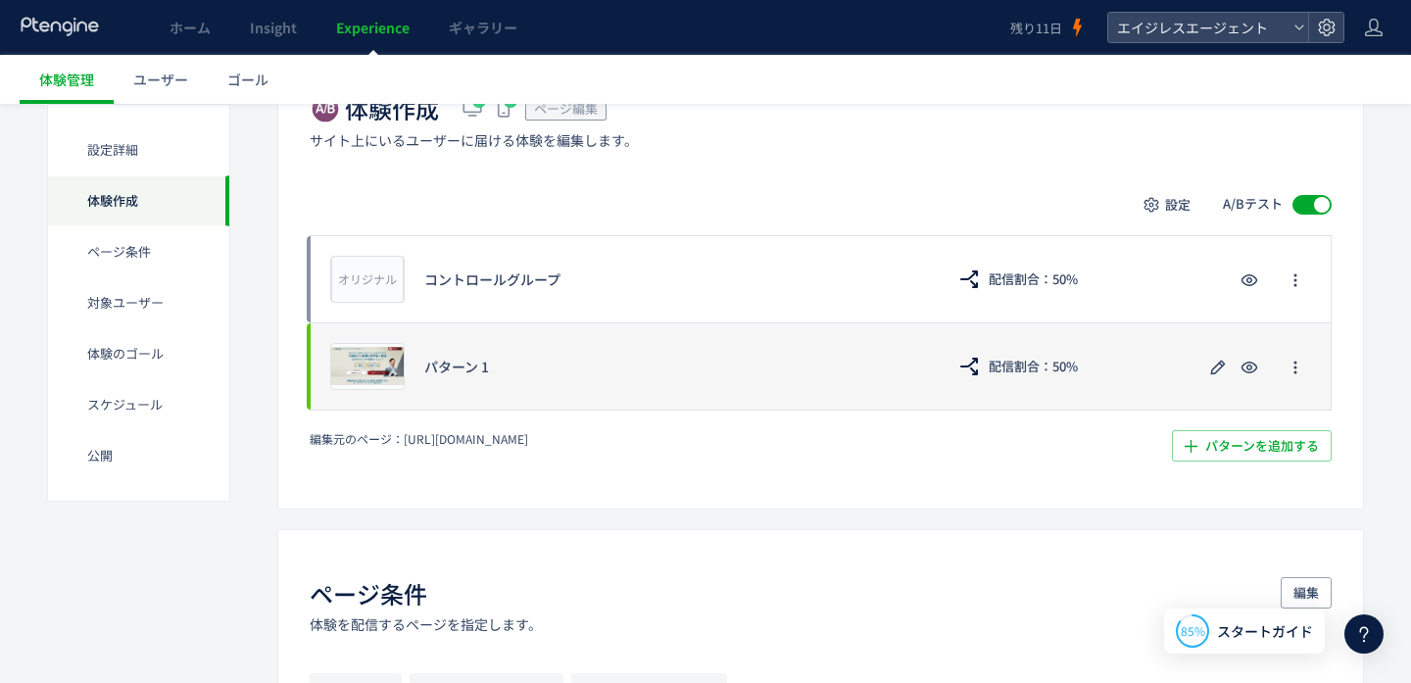
click at [690, 330] on div "プレビュー パターン 1 配信割合：50%" at bounding box center [821, 366] width 1022 height 88
click at [1213, 363] on icon "button" at bounding box center [1218, 368] width 24 height 24
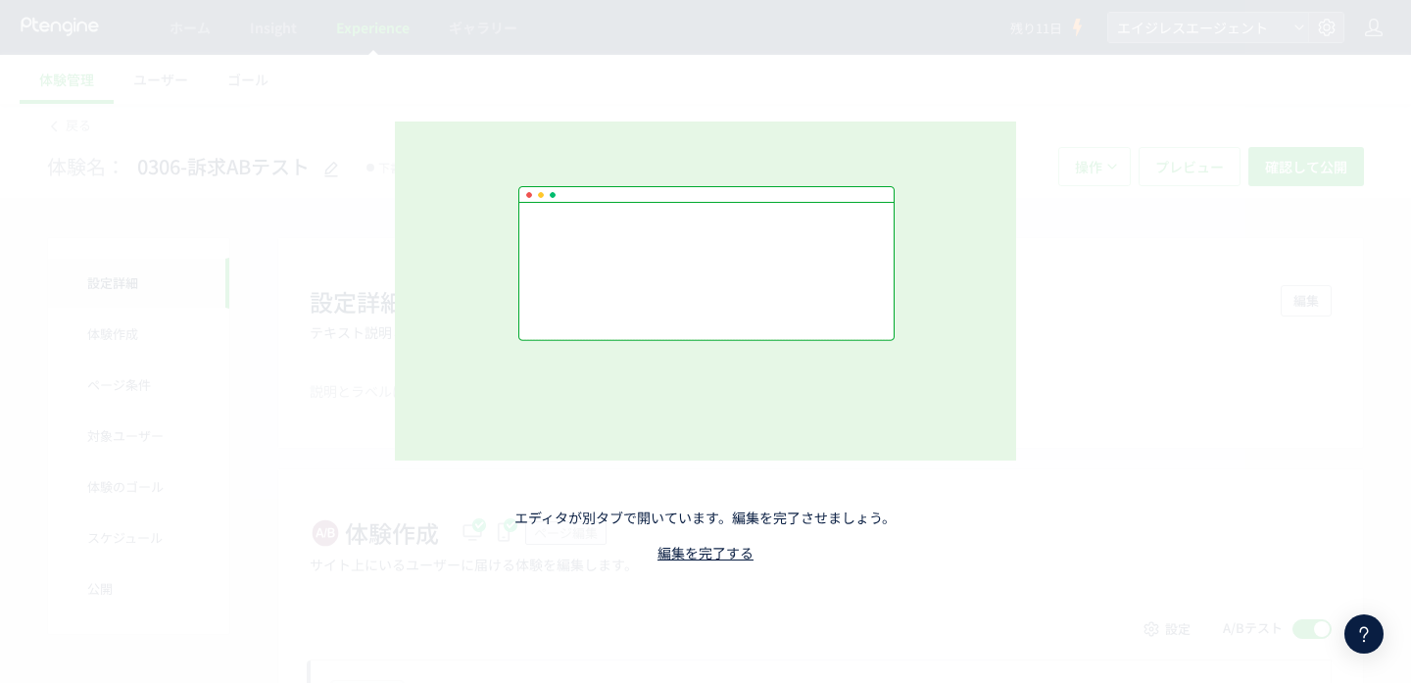
click at [1365, 643] on icon at bounding box center [1364, 634] width 24 height 24
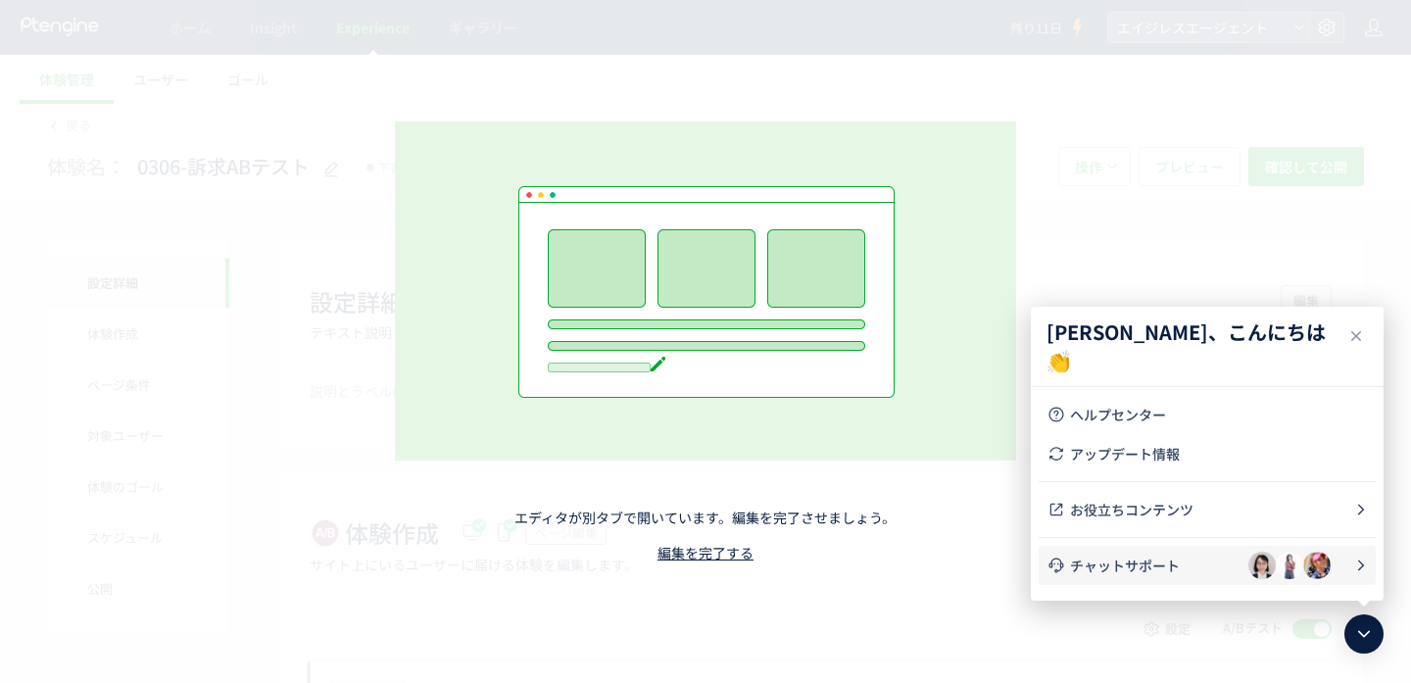
click at [1250, 570] on img at bounding box center [1261, 565] width 27 height 27
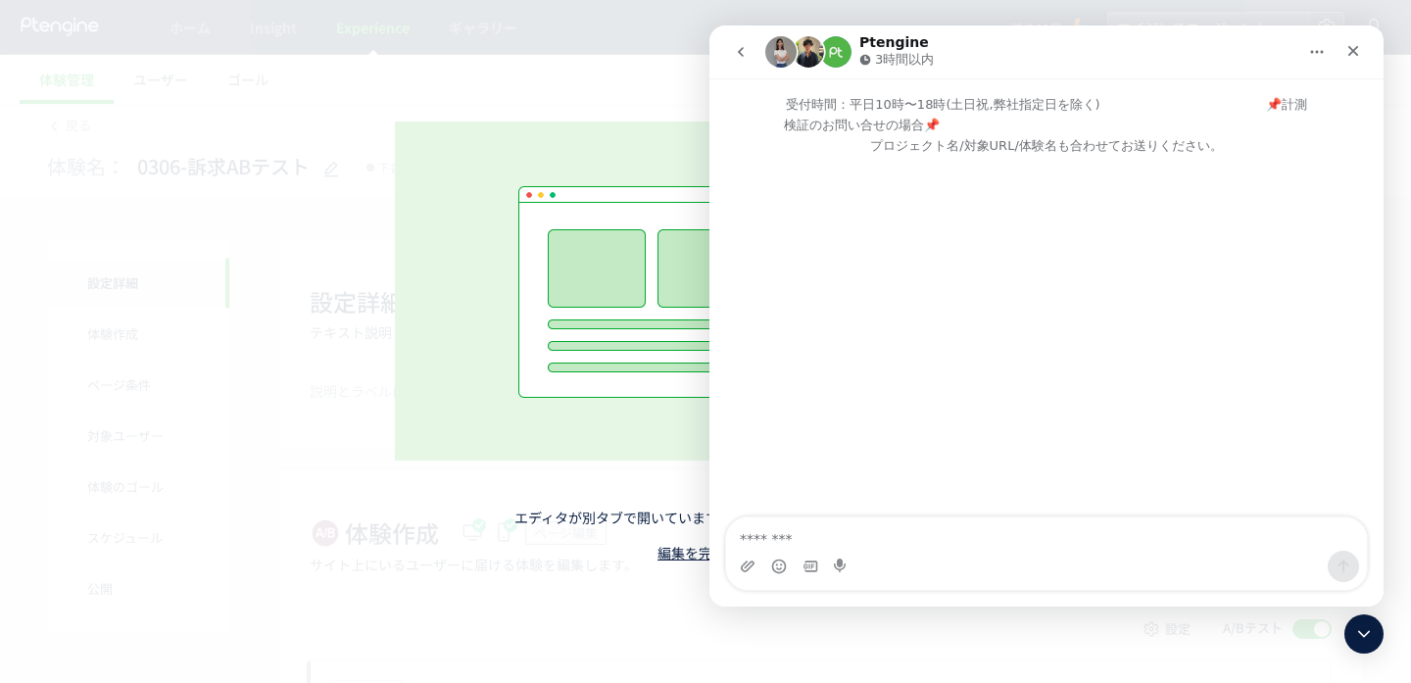
click at [739, 63] on button "go back" at bounding box center [740, 51] width 37 height 37
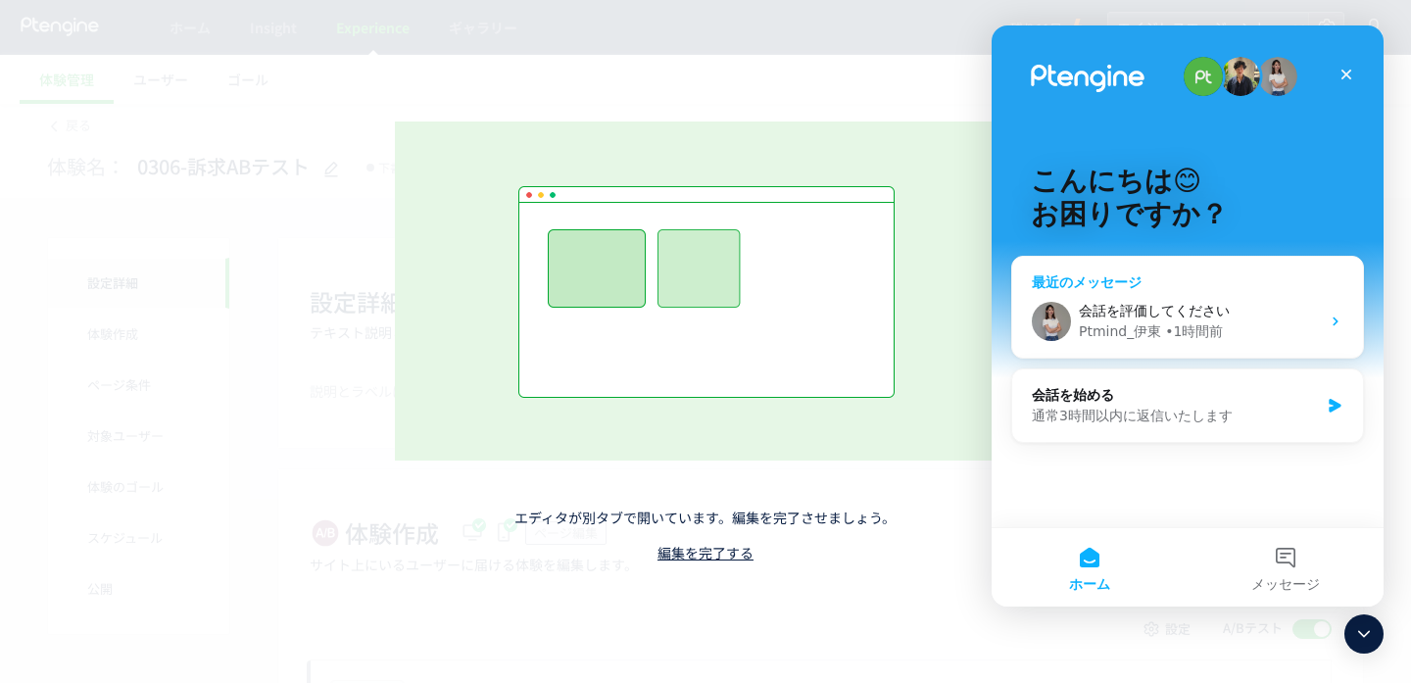
click at [1169, 315] on span "会話を評価してください" at bounding box center [1154, 311] width 151 height 16
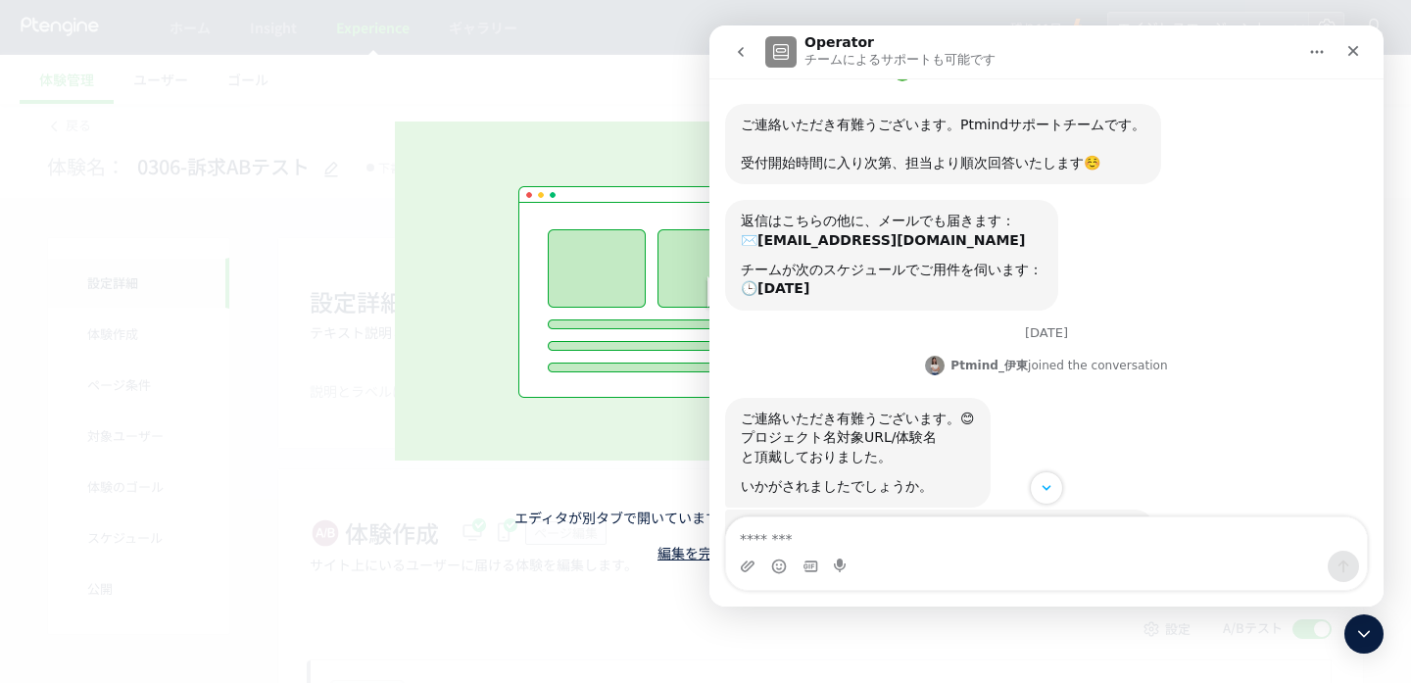
scroll to position [400, 0]
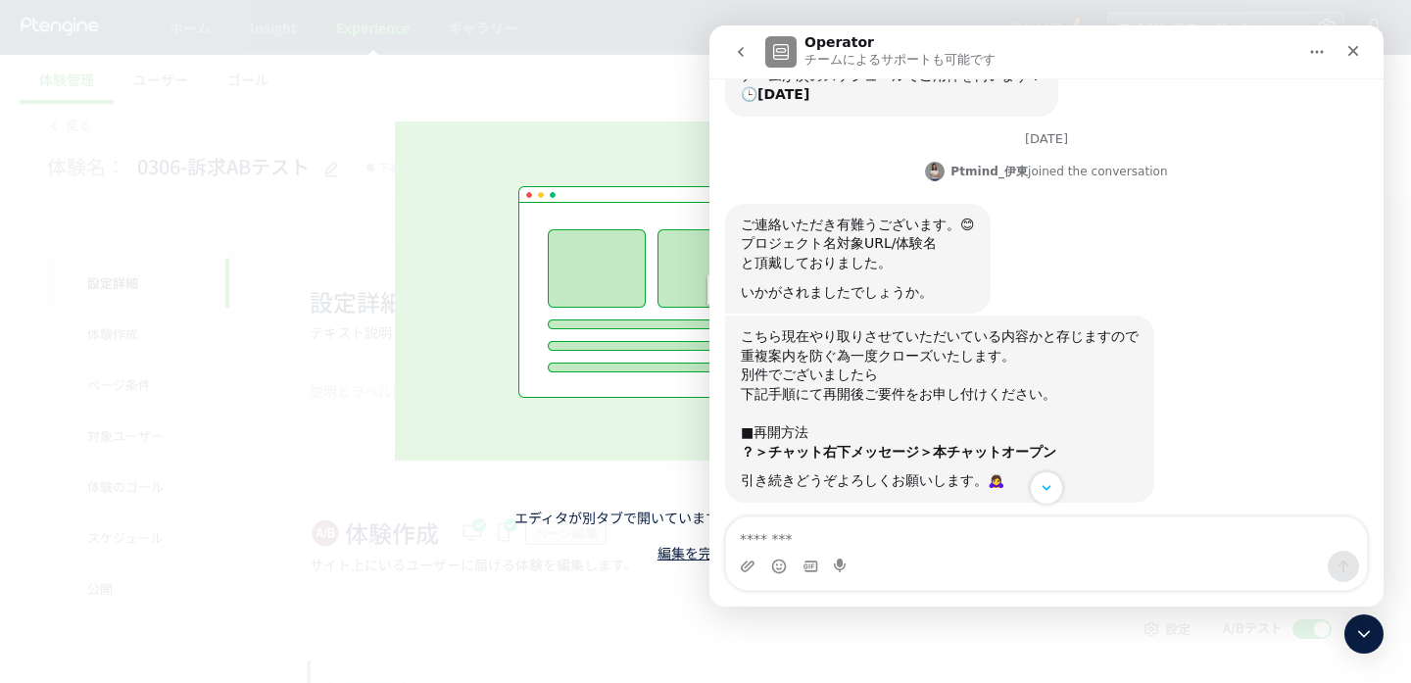
click at [735, 49] on icon "go back" at bounding box center [741, 52] width 16 height 16
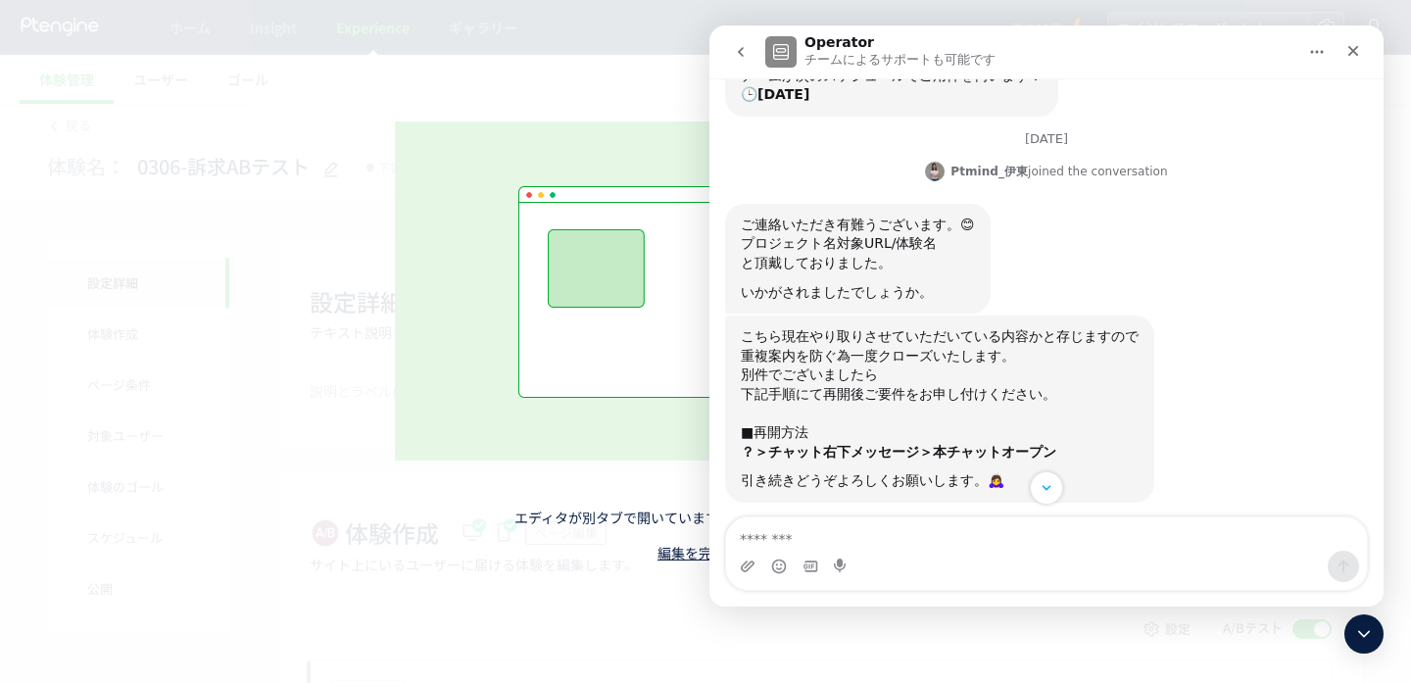
scroll to position [0, 0]
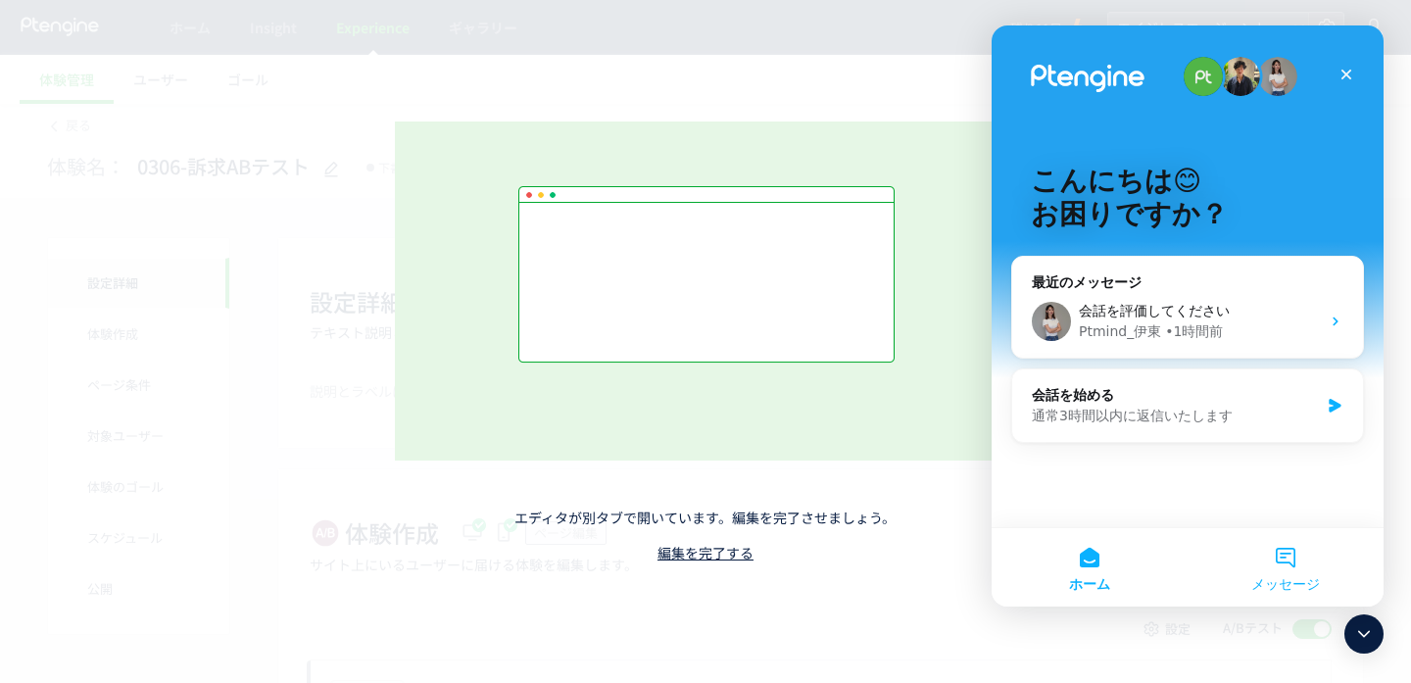
click at [1277, 551] on button "メッセージ" at bounding box center [1285, 567] width 196 height 78
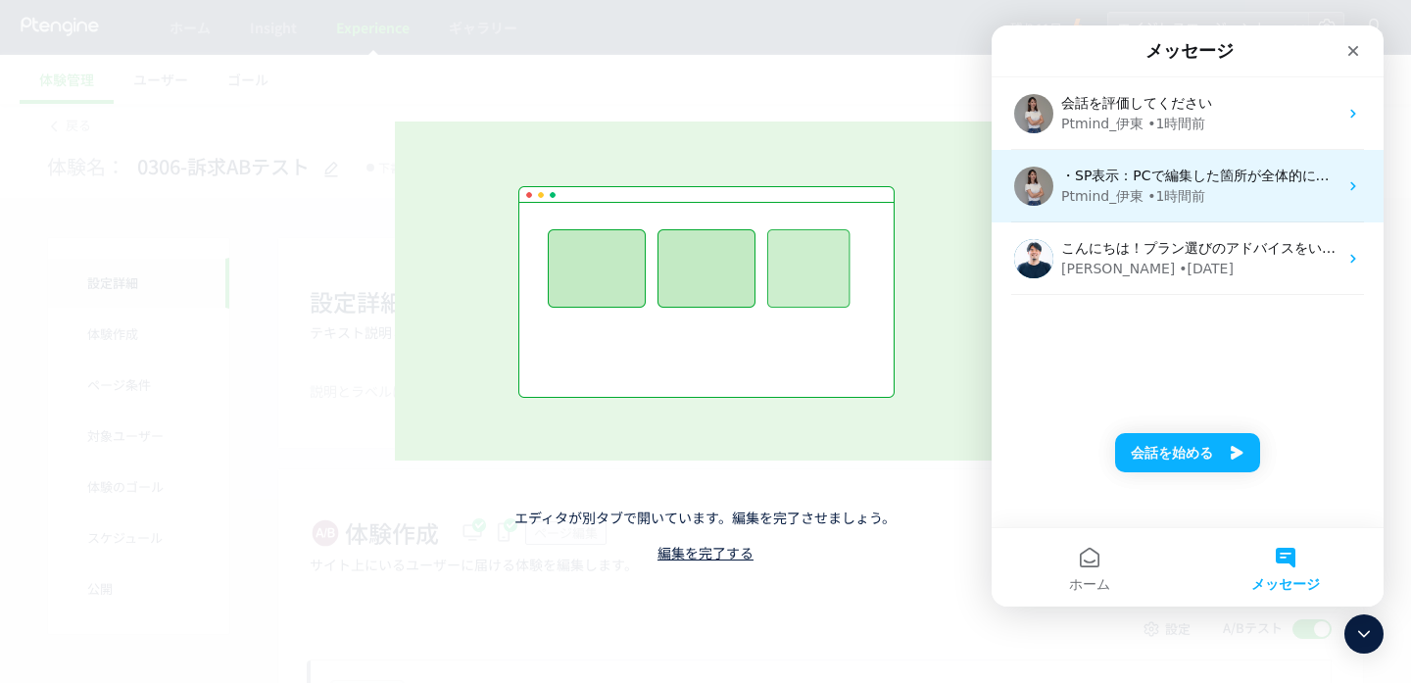
click at [1252, 189] on div "Ptmind_[PERSON_NAME] • 1時間前" at bounding box center [1199, 196] width 276 height 21
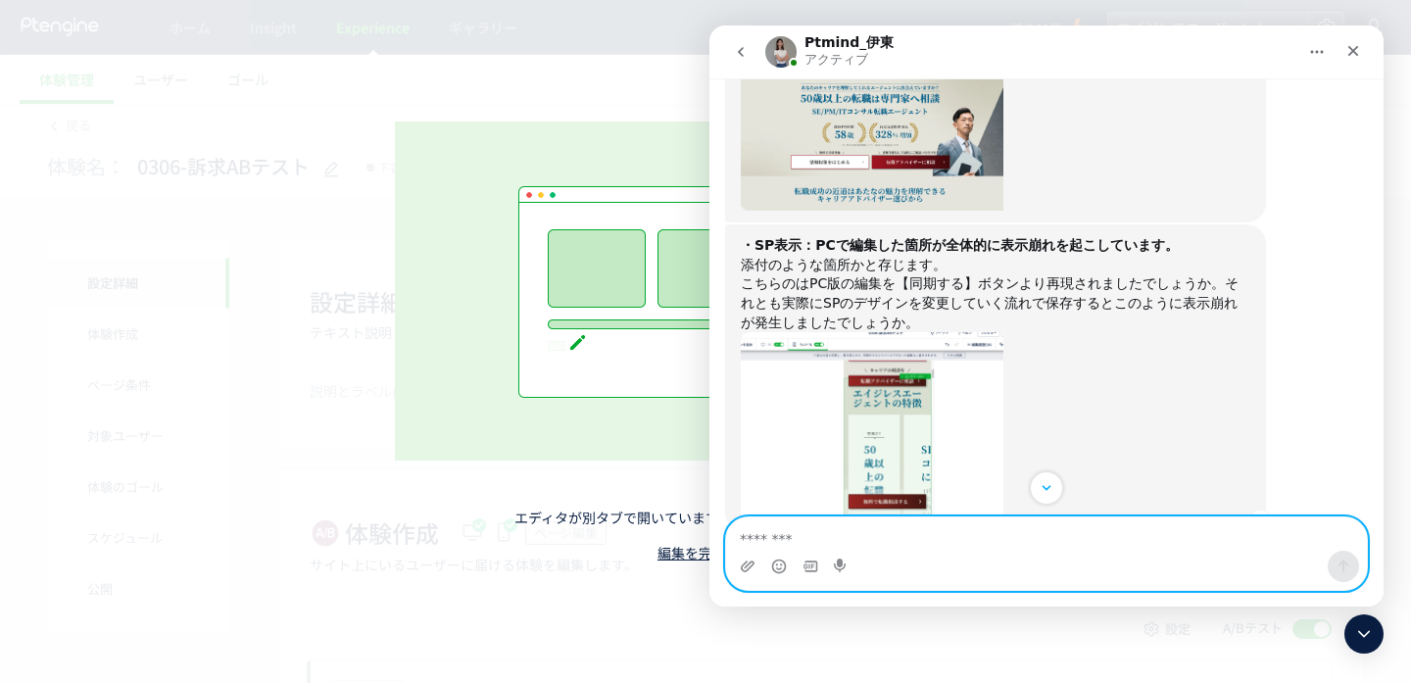
scroll to position [1109, 0]
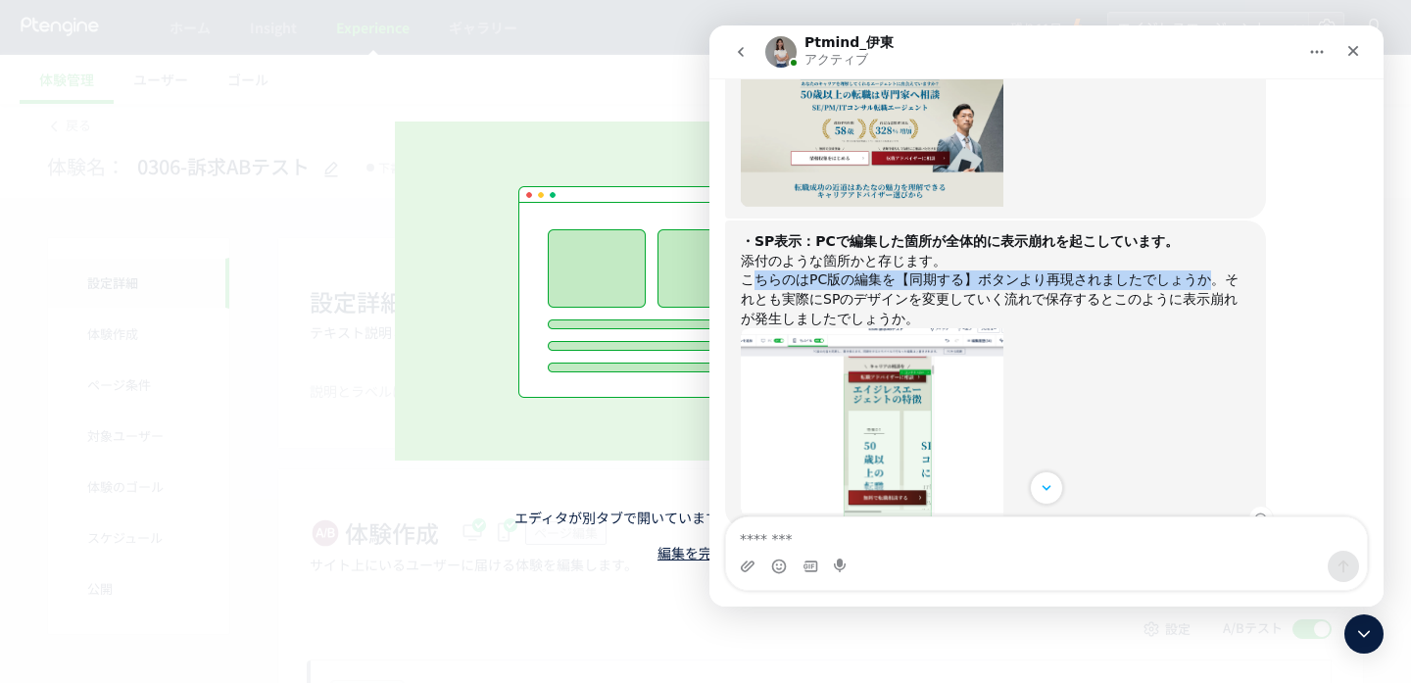
drag, startPoint x: 752, startPoint y: 282, endPoint x: 1208, endPoint y: 277, distance: 455.5
click at [1208, 277] on div "こちらのはPC版の編集を【同期する】ボタンより再現されましたでしょうか。それとも実際にSPのデザインを変更していく流れで保存するとこのように表示崩れが発生しま…" at bounding box center [995, 299] width 509 height 58
drag, startPoint x: 1216, startPoint y: 277, endPoint x: 842, endPoint y: 277, distance: 373.2
click at [842, 277] on div "こちらのはPC版の編集を【同期する】ボタンより再現されましたでしょうか。それとも実際にSPのデザインを変更していく流れで保存するとこのように表示崩れが発生しま…" at bounding box center [995, 299] width 509 height 58
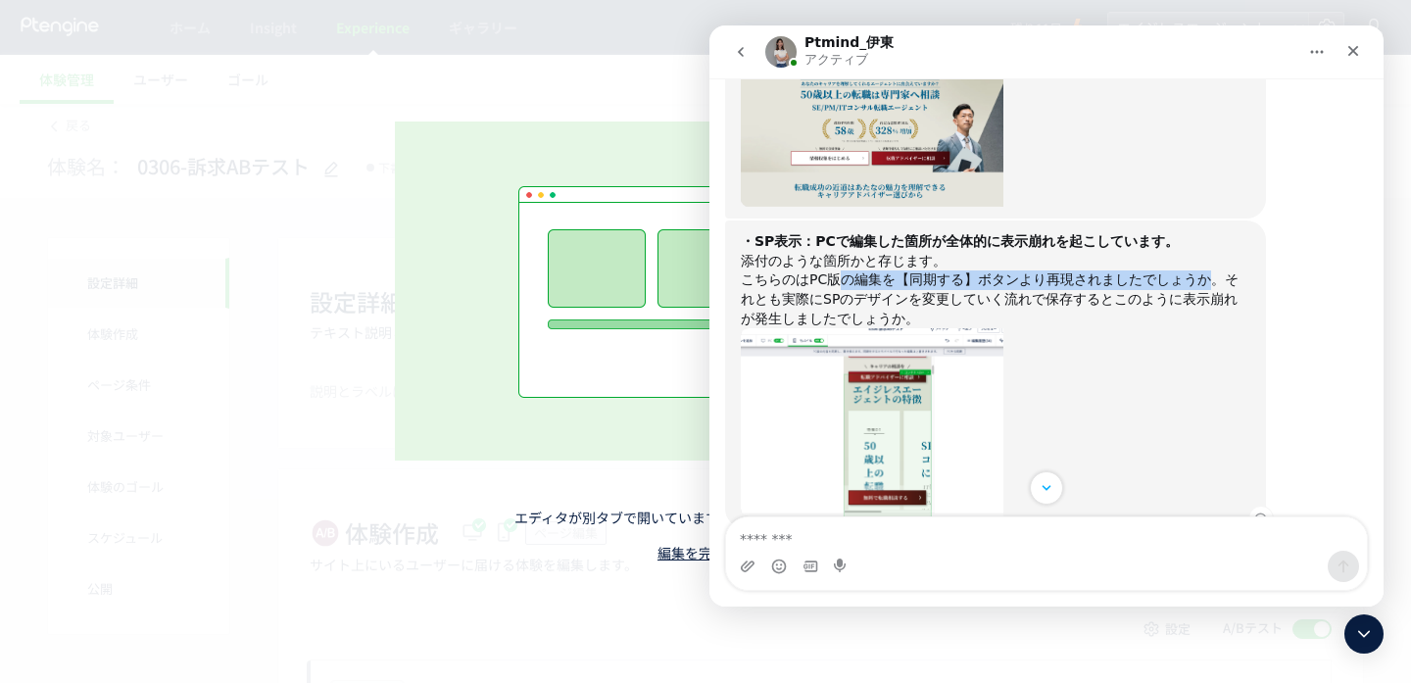
click at [842, 277] on div "こちらのはPC版の編集を【同期する】ボタンより再現されましたでしょうか。それとも実際にSPのデザインを変更していく流れで保存するとこのように表示崩れが発生しま…" at bounding box center [995, 299] width 509 height 58
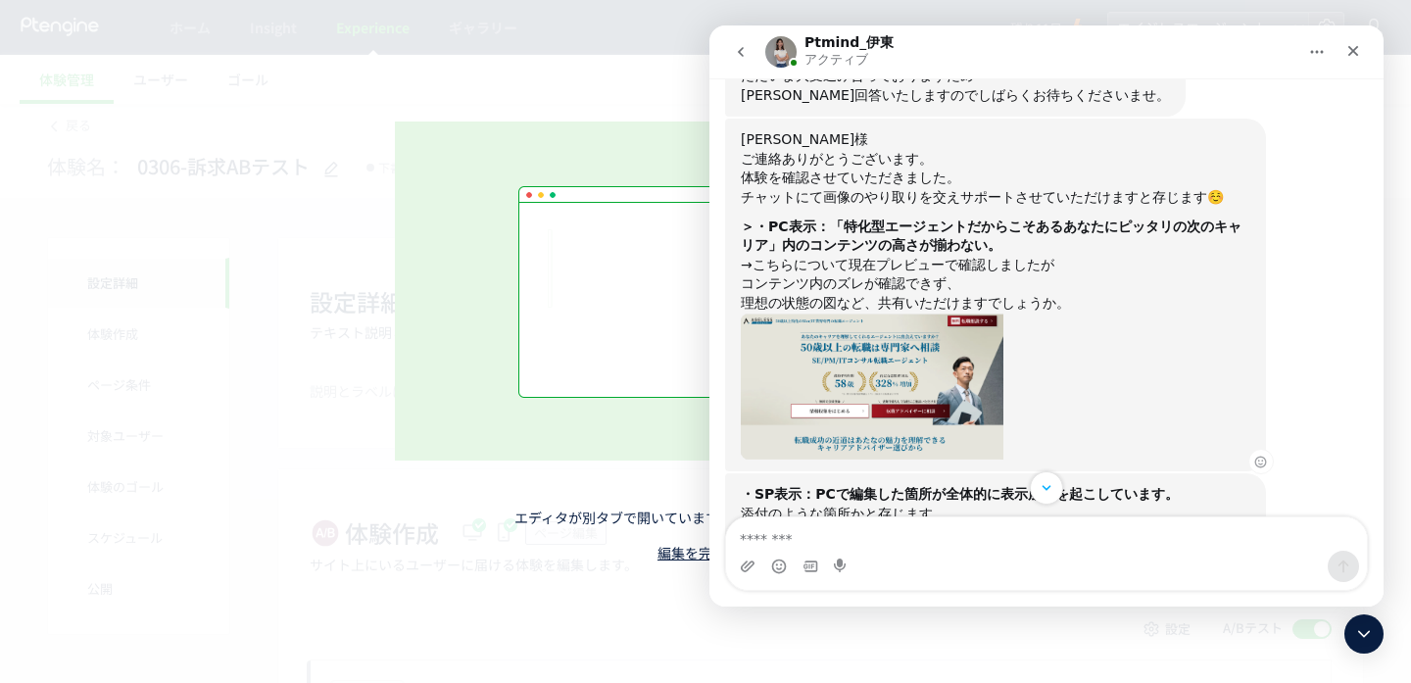
scroll to position [822, 0]
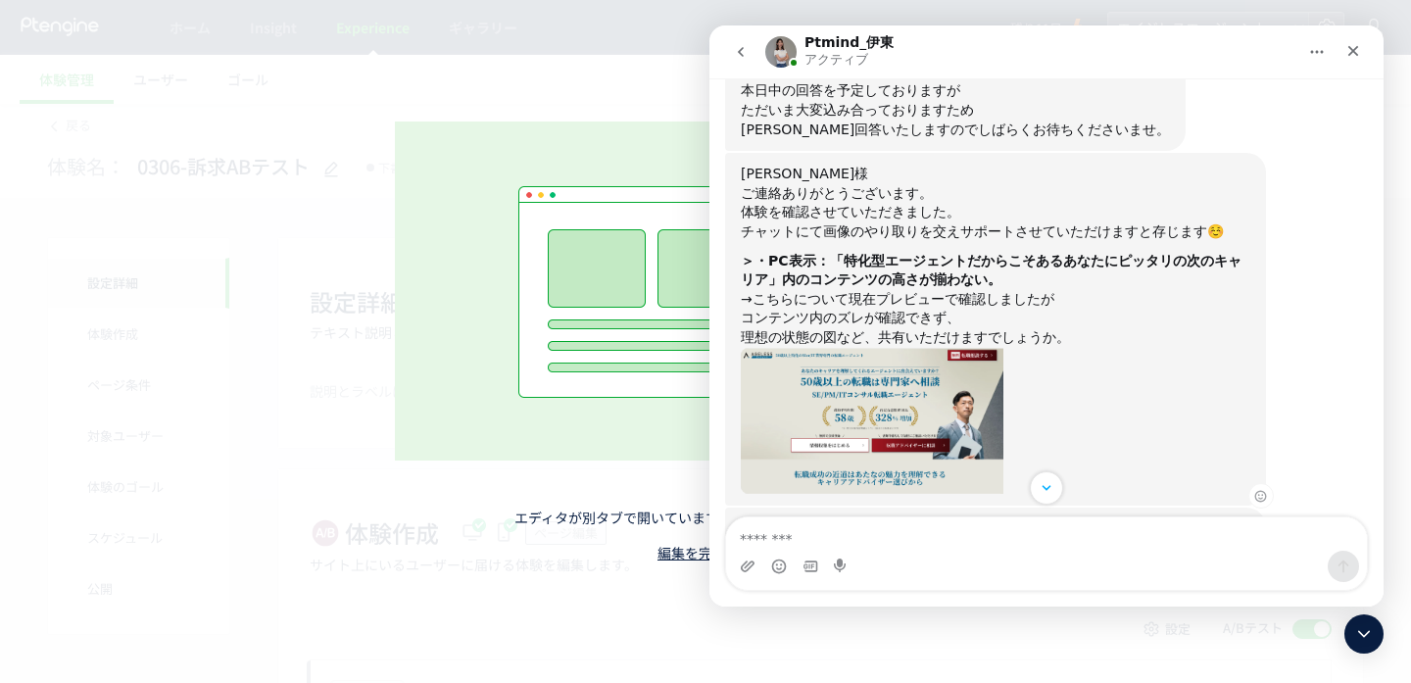
drag, startPoint x: 761, startPoint y: 257, endPoint x: 1003, endPoint y: 283, distance: 243.4
click at [1003, 283] on div "＞・PC表示：「特化型エージェントだからこそあるあなたにピッタリの次のキャリア」内のコンテンツの高さが揃わない。" at bounding box center [995, 271] width 509 height 38
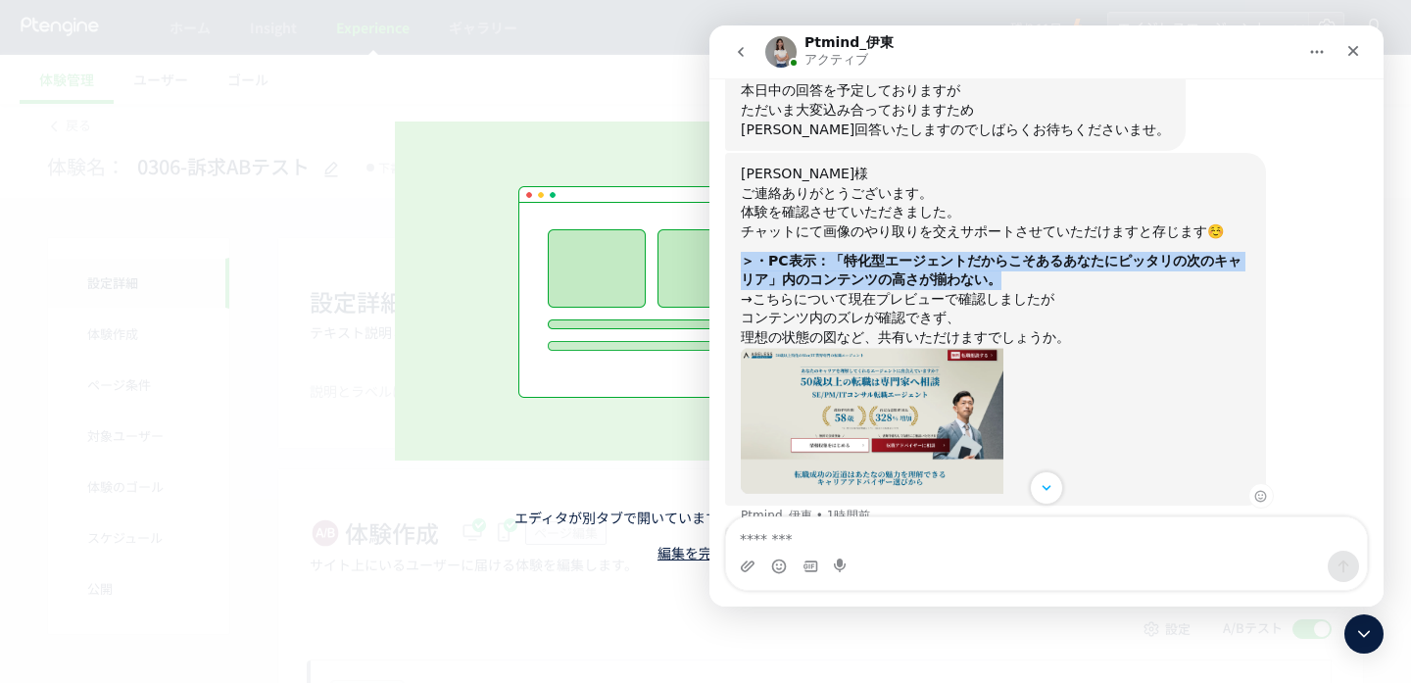
drag, startPoint x: 1016, startPoint y: 282, endPoint x: 737, endPoint y: 260, distance: 280.1
click at [737, 260] on div "[PERSON_NAME]様 ご連絡ありがとうございます。 体験を確認させていただきました。 チャットにて画像のやり取りを交えサポートさせていただけますと存じ…" at bounding box center [995, 329] width 541 height 353
copy b "＞・PC表示：「特化型エージェントだからこそあるあなたにピッタリの次のキャリア」内のコンテンツの高さが揃わない。"
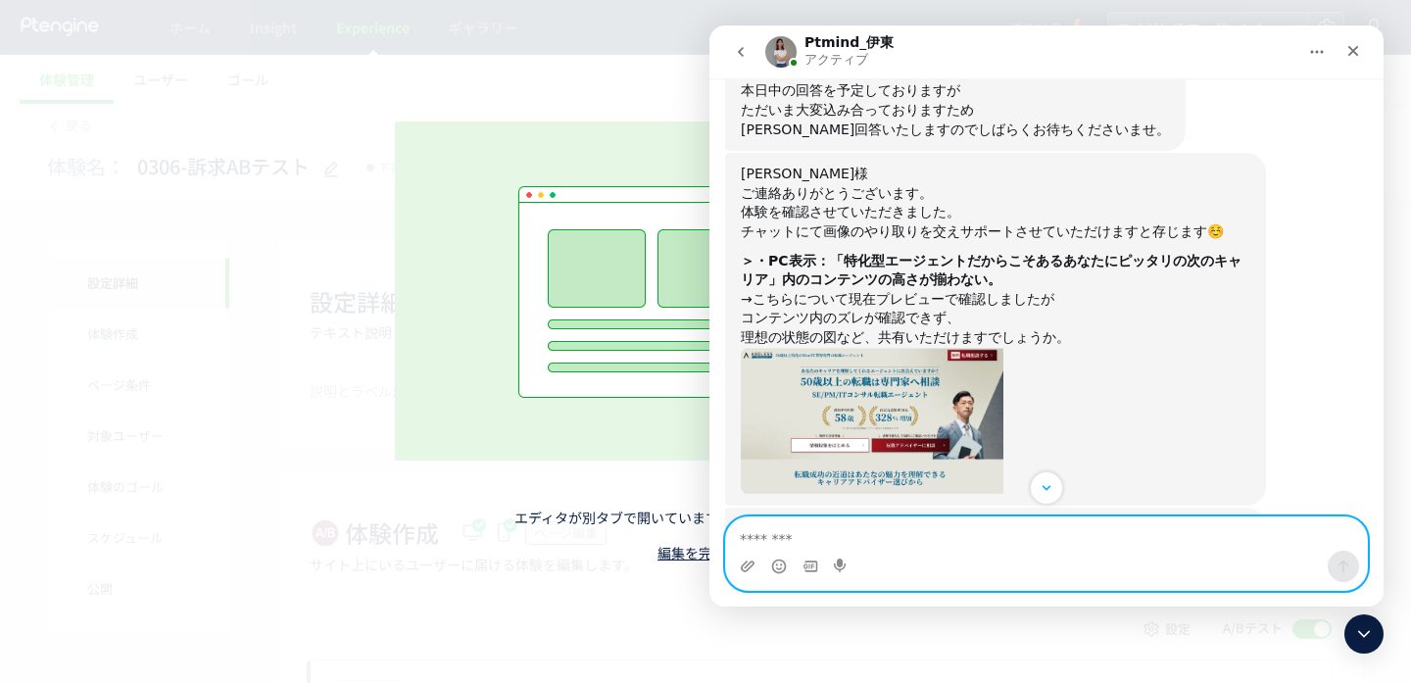
click at [777, 533] on textarea "メッセージ..." at bounding box center [1046, 533] width 641 height 33
paste textarea "**********"
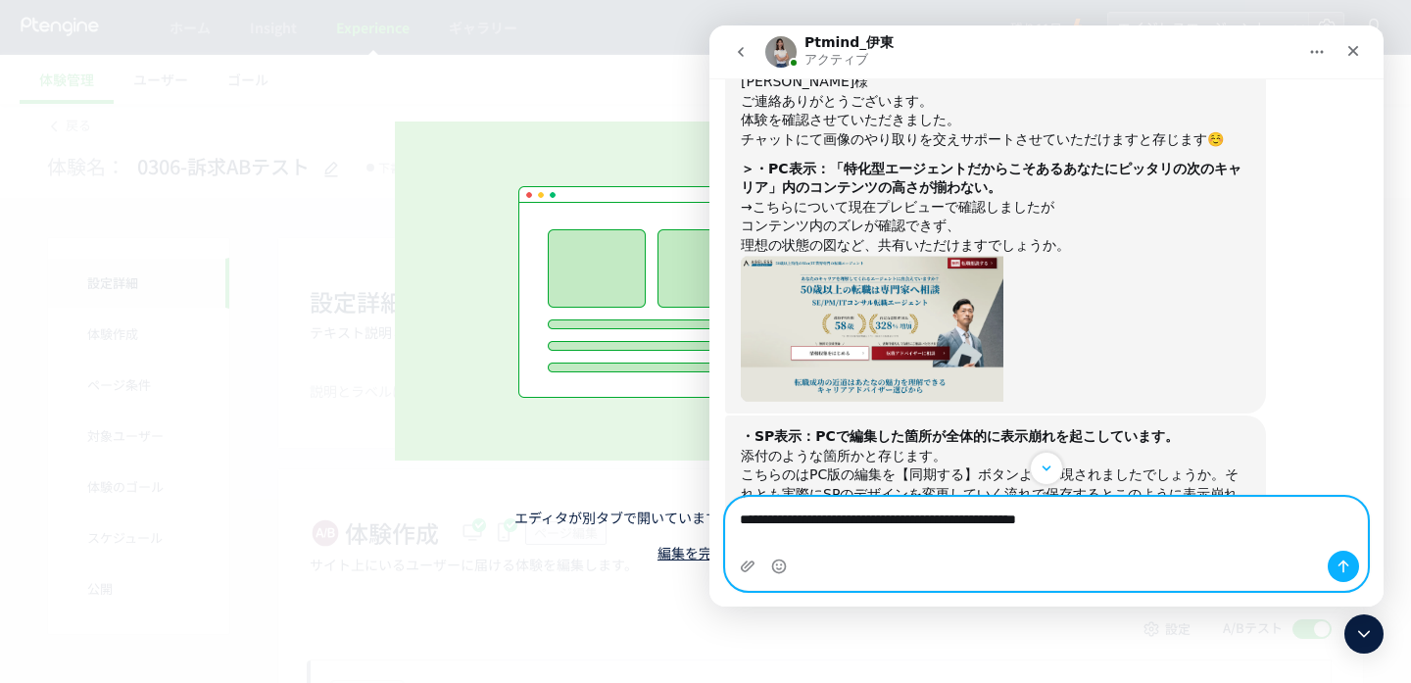
scroll to position [1052, 0]
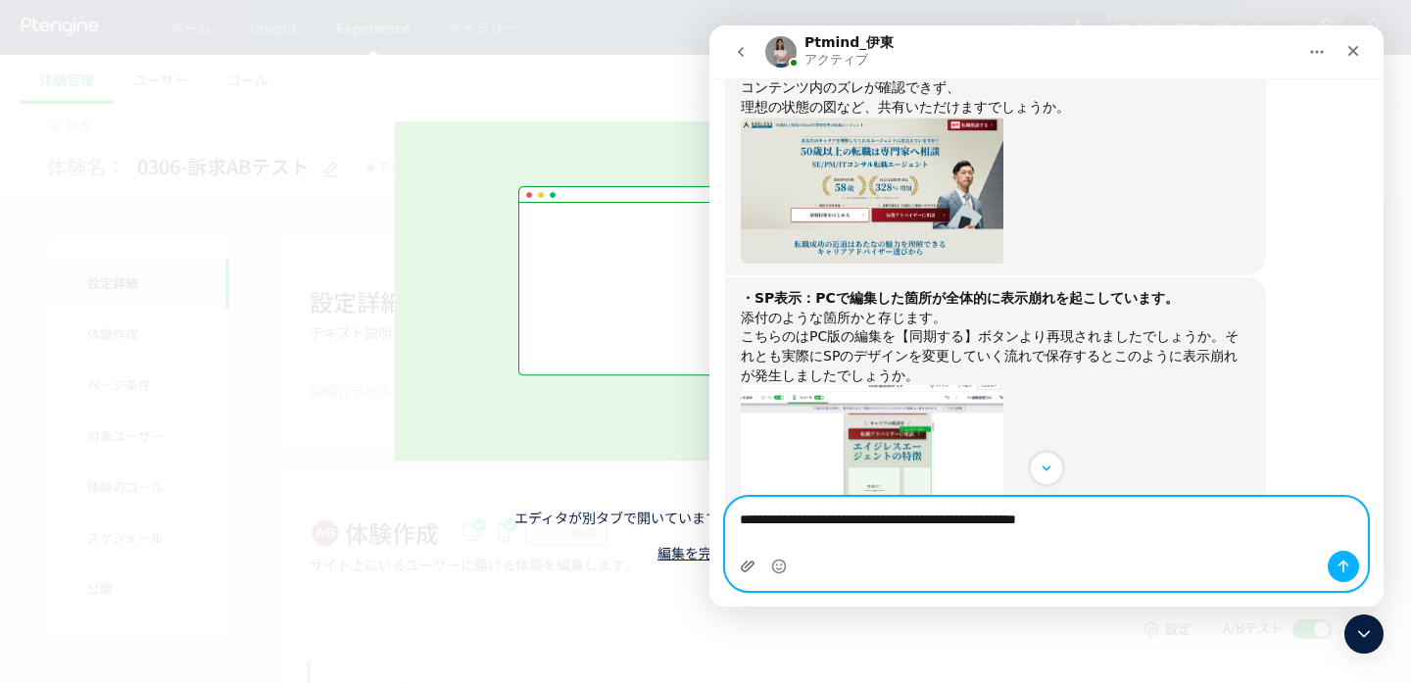
type textarea "**********"
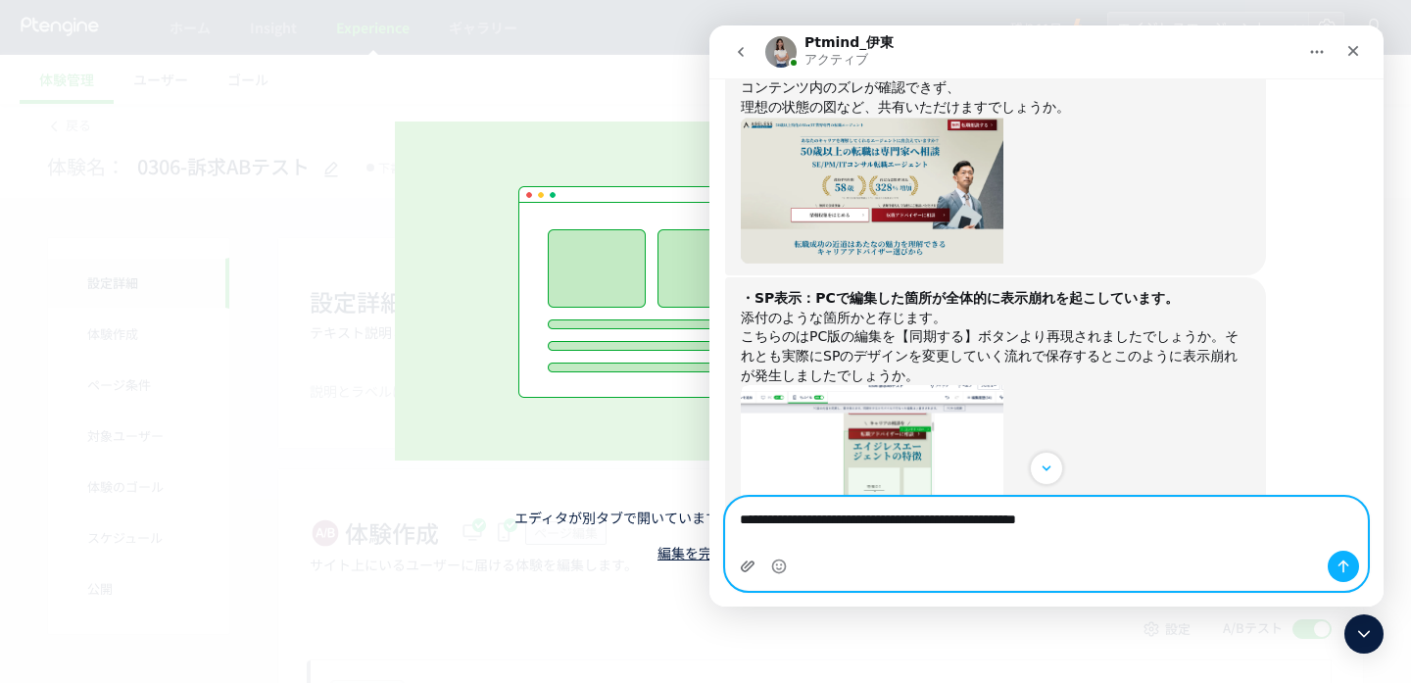
click at [747, 567] on icon "添付ファイルをアップロードする" at bounding box center [748, 566] width 16 height 16
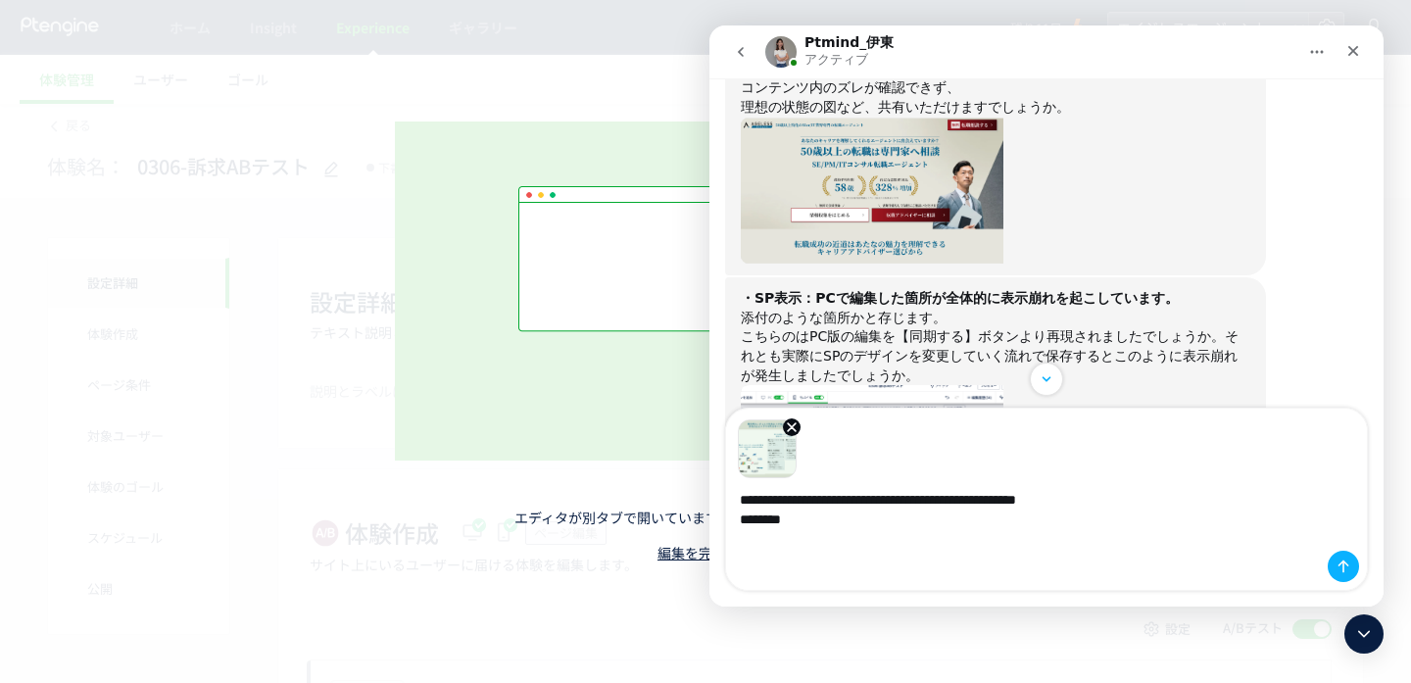
type textarea "**********"
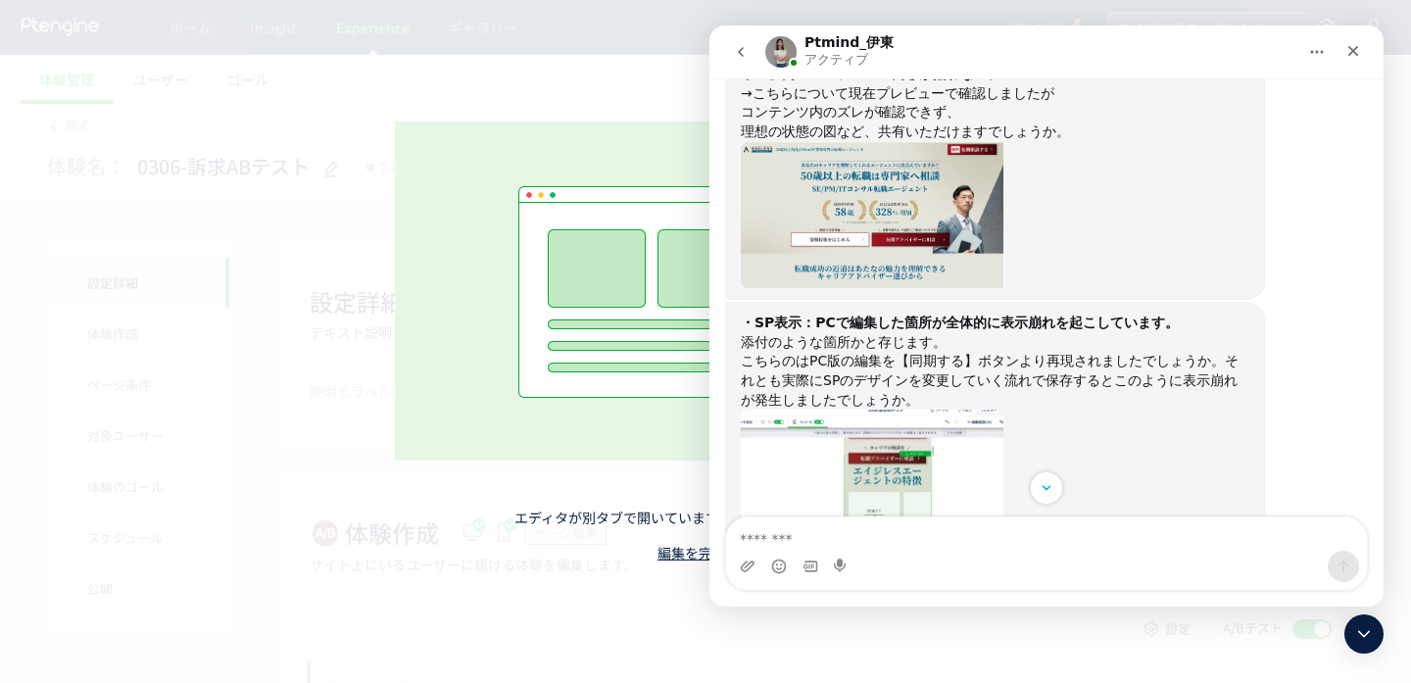
scroll to position [1113, 0]
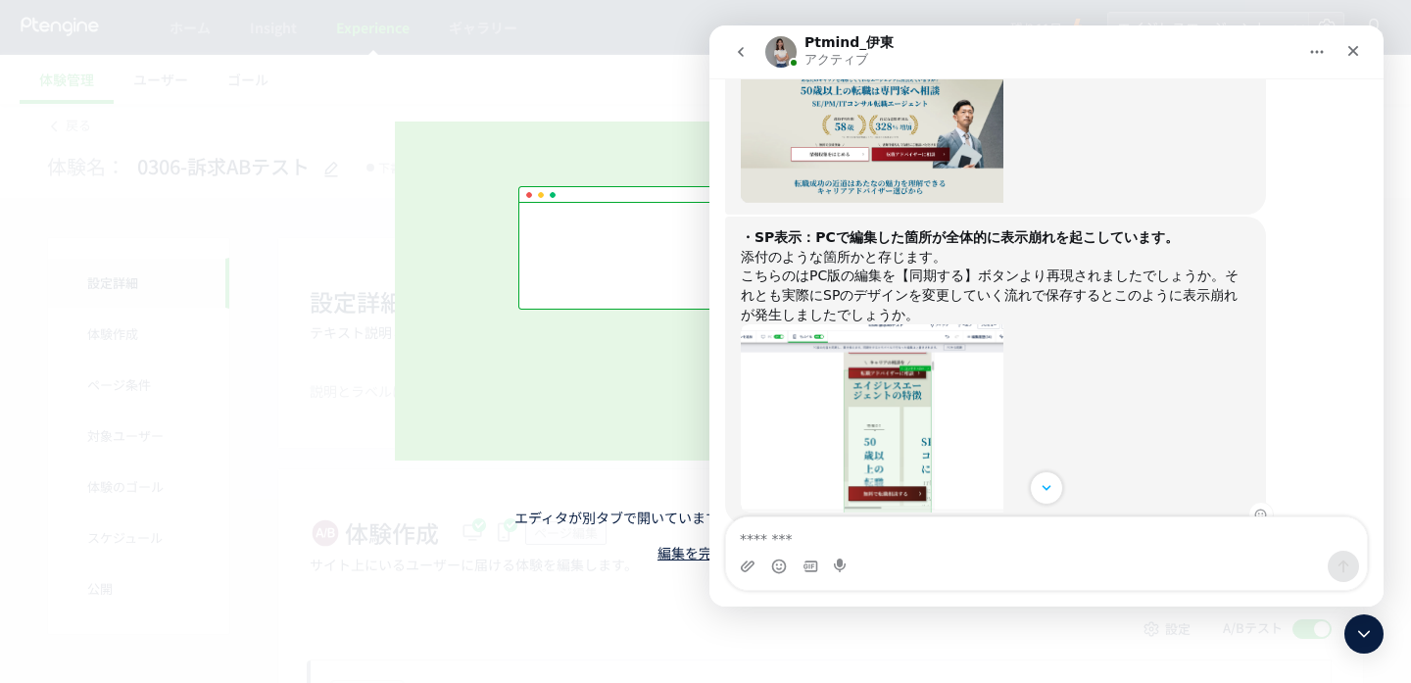
click at [1267, 275] on div "・SP表示：PCで編集した箇所が全体的に表示崩れを起こしています。 添付のような箇所かと存じます。 こちらのはPC版の編集を【同期する】ボタンより再現されまし…" at bounding box center [1046, 387] width 643 height 343
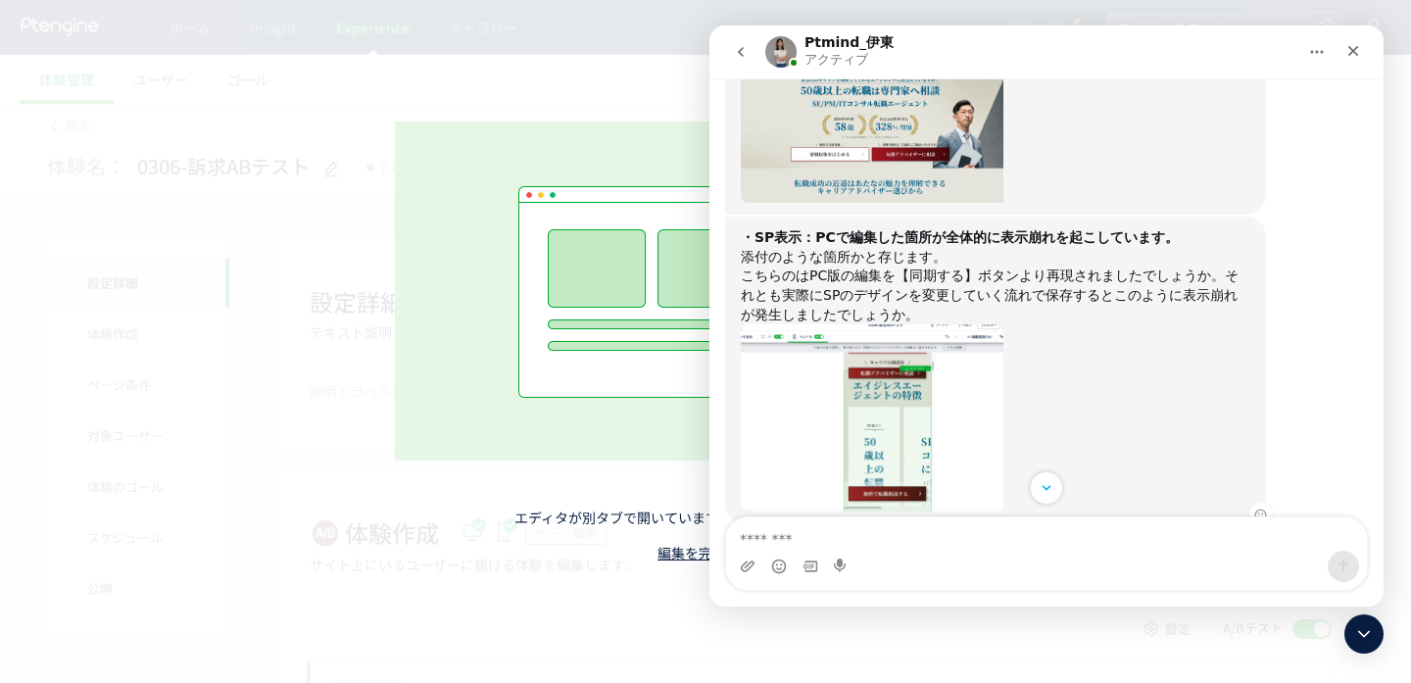
click at [794, 268] on div "こちらのはPC版の編集を【同期する】ボタンより再現されましたでしょうか。それとも実際にSPのデザインを変更していく流れで保存するとこのように表示崩れが発生しま…" at bounding box center [995, 295] width 509 height 58
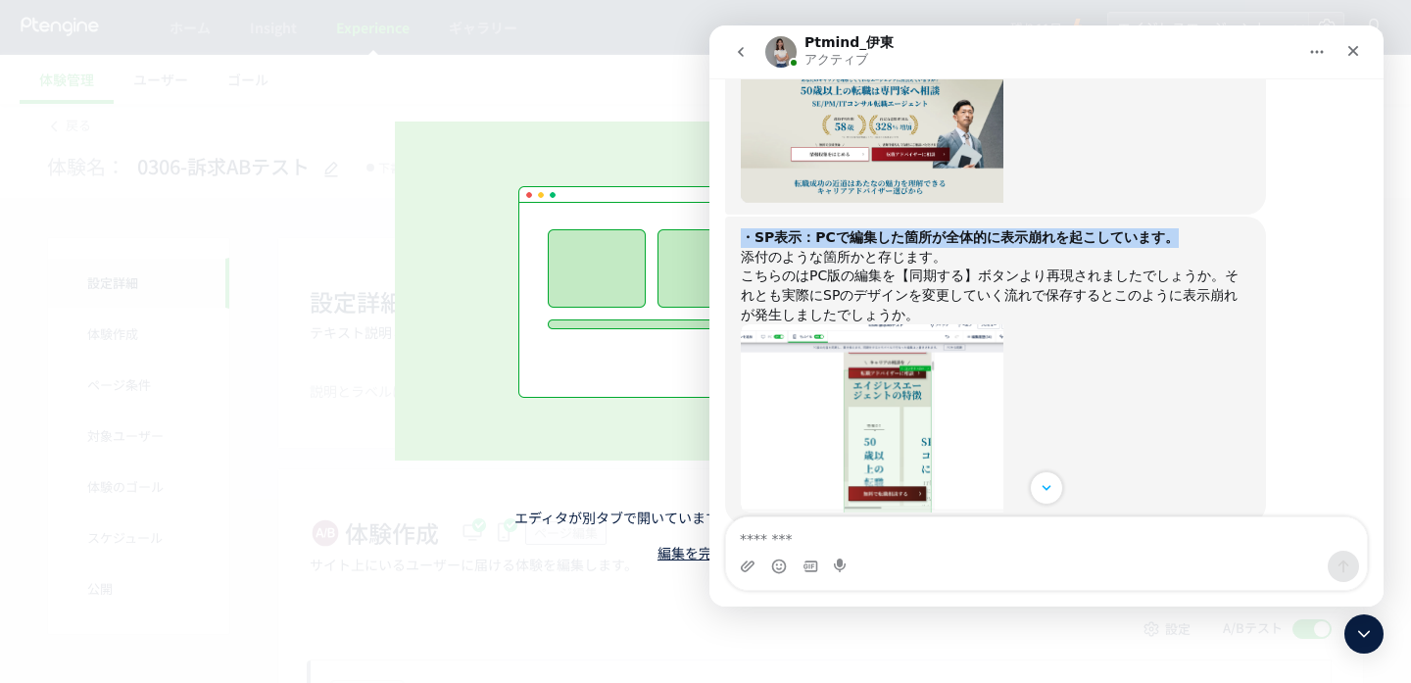
drag, startPoint x: 742, startPoint y: 237, endPoint x: 1278, endPoint y: 237, distance: 536.8
click at [1278, 237] on div "・SP表示：PCで編集した箇所が全体的に表示崩れを起こしています。 添付のような箇所かと存じます。 こちらのはPC版の編集を【同期する】ボタンより再現されまし…" at bounding box center [1046, 387] width 643 height 343
copy b "・SP表示：PCで編集した箇所が全体的に表示崩れを起こしています。"
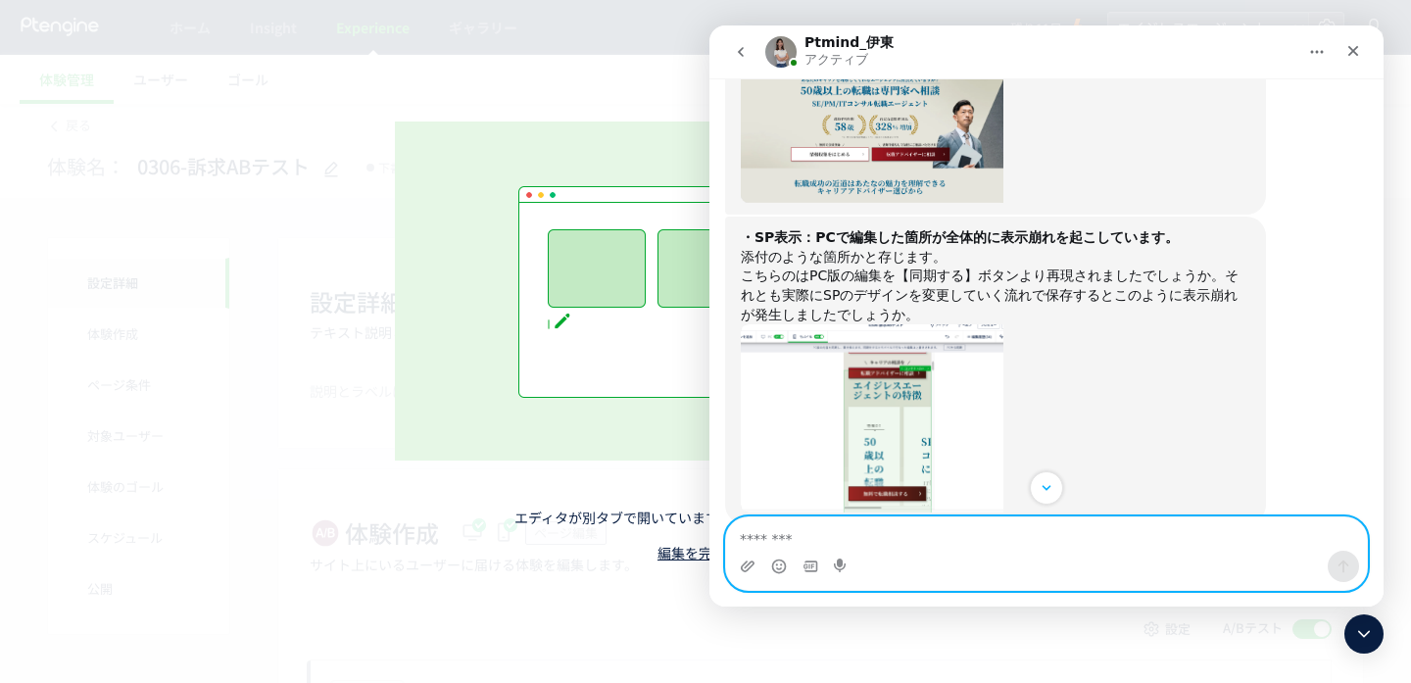
click at [859, 530] on textarea "メッセージ..." at bounding box center [1046, 533] width 641 height 33
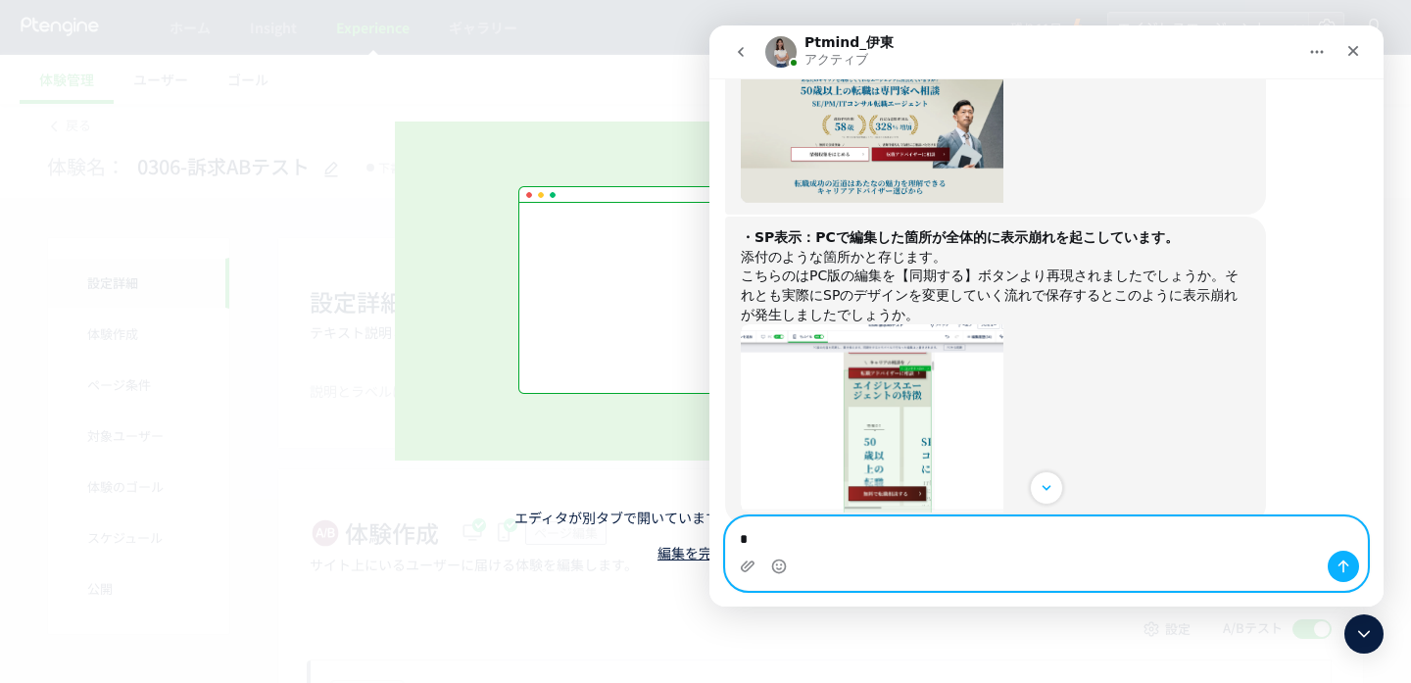
paste textarea "**********"
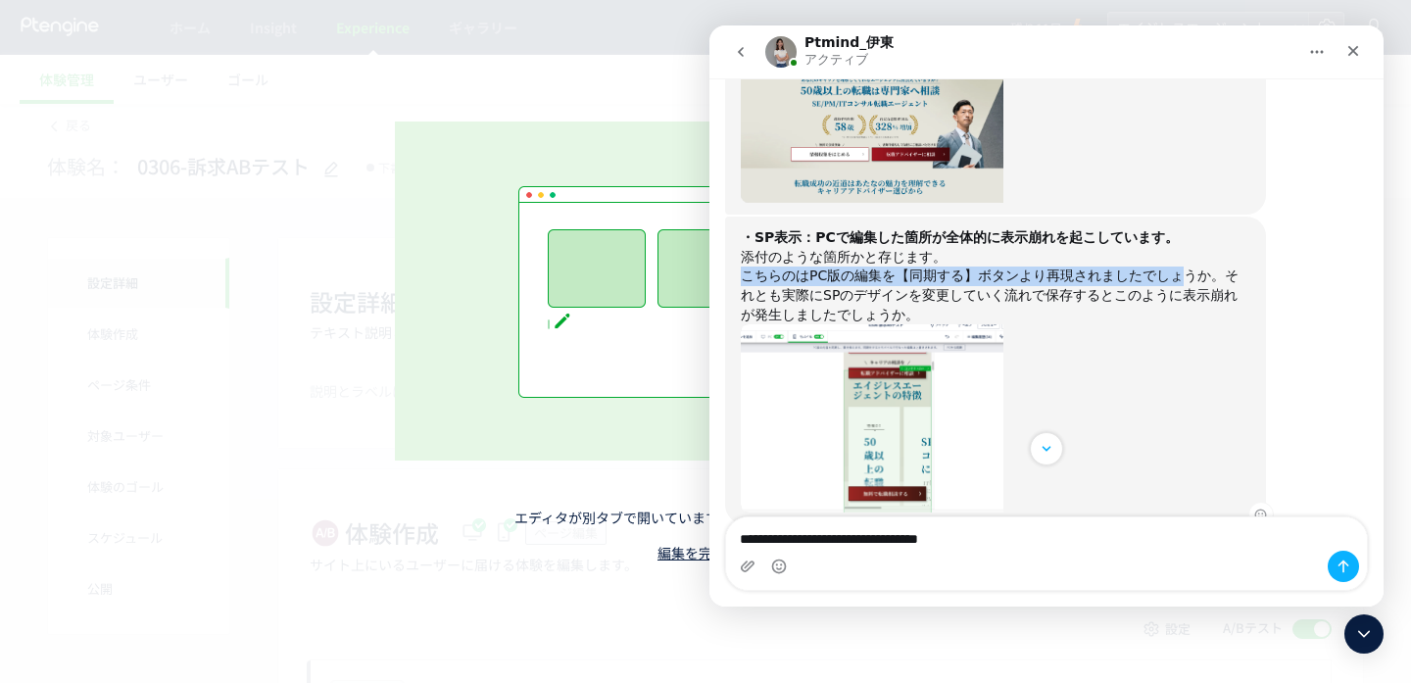
drag, startPoint x: 746, startPoint y: 278, endPoint x: 1187, endPoint y: 278, distance: 440.8
click at [1187, 278] on div "こちらのはPC版の編集を【同期する】ボタンより再現されましたでしょうか。それとも実際にSPのデザインを変更していく流れで保存するとこのように表示崩れが発生しま…" at bounding box center [995, 295] width 509 height 58
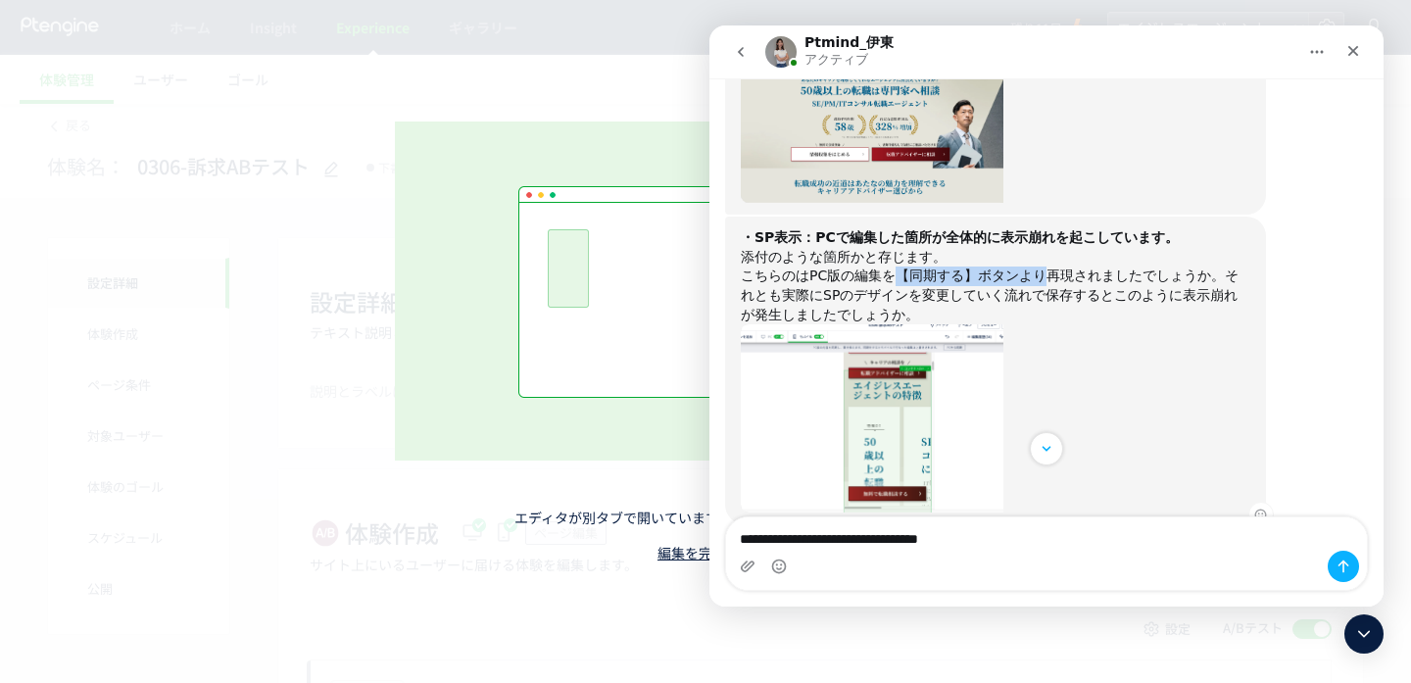
drag, startPoint x: 894, startPoint y: 274, endPoint x: 1040, endPoint y: 273, distance: 146.0
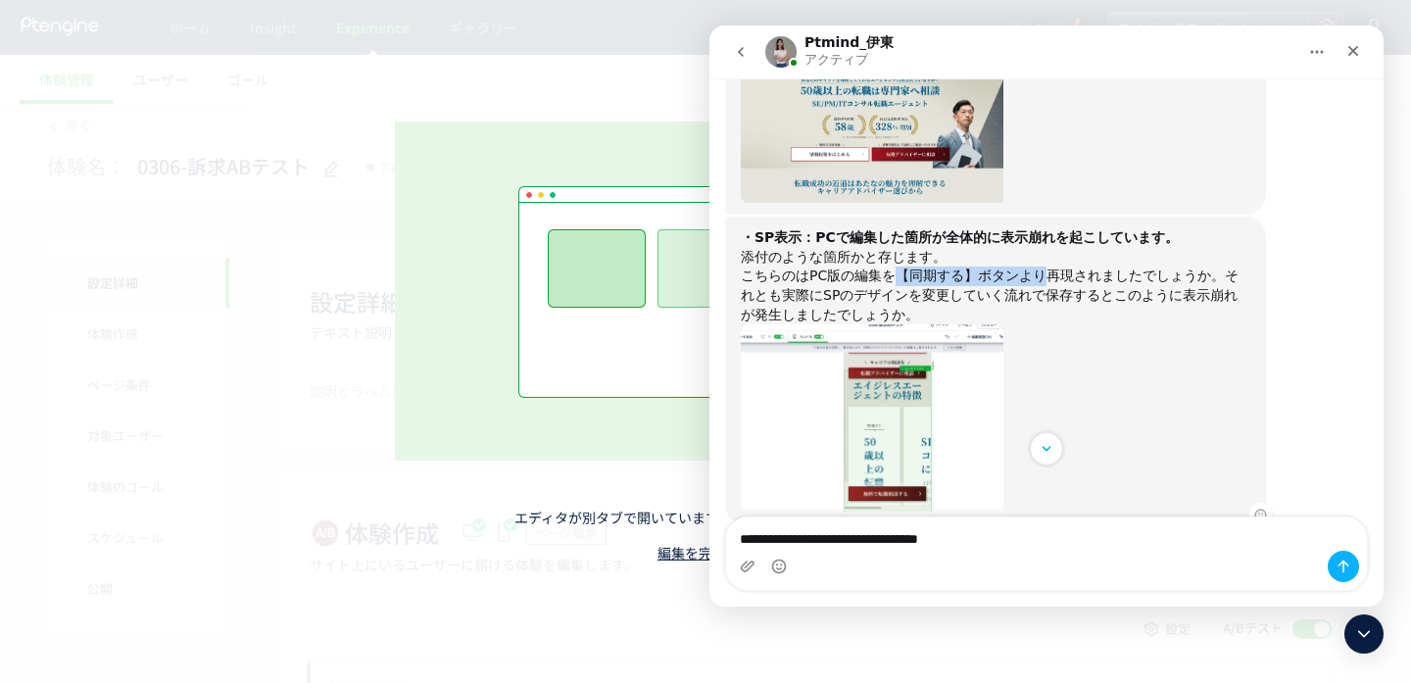
click at [1040, 273] on div "こちらのはPC版の編集を【同期する】ボタンより再現されましたでしょうか。それとも実際にSPのデザインを変更していく流れで保存するとこのように表示崩れが発生しま…" at bounding box center [995, 295] width 509 height 58
copy div "【同期する】ボタンより"
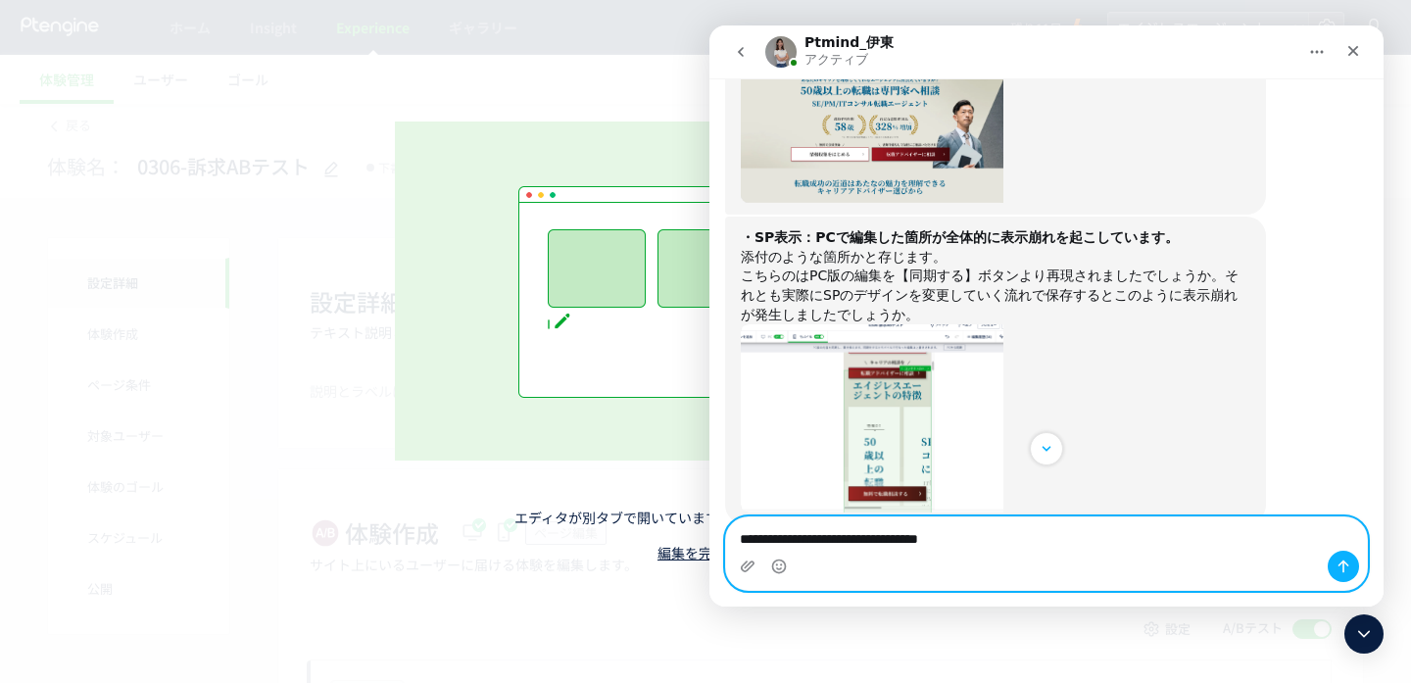
click at [824, 535] on textarea "**********" at bounding box center [1046, 553] width 641 height 72
paste textarea "**********"
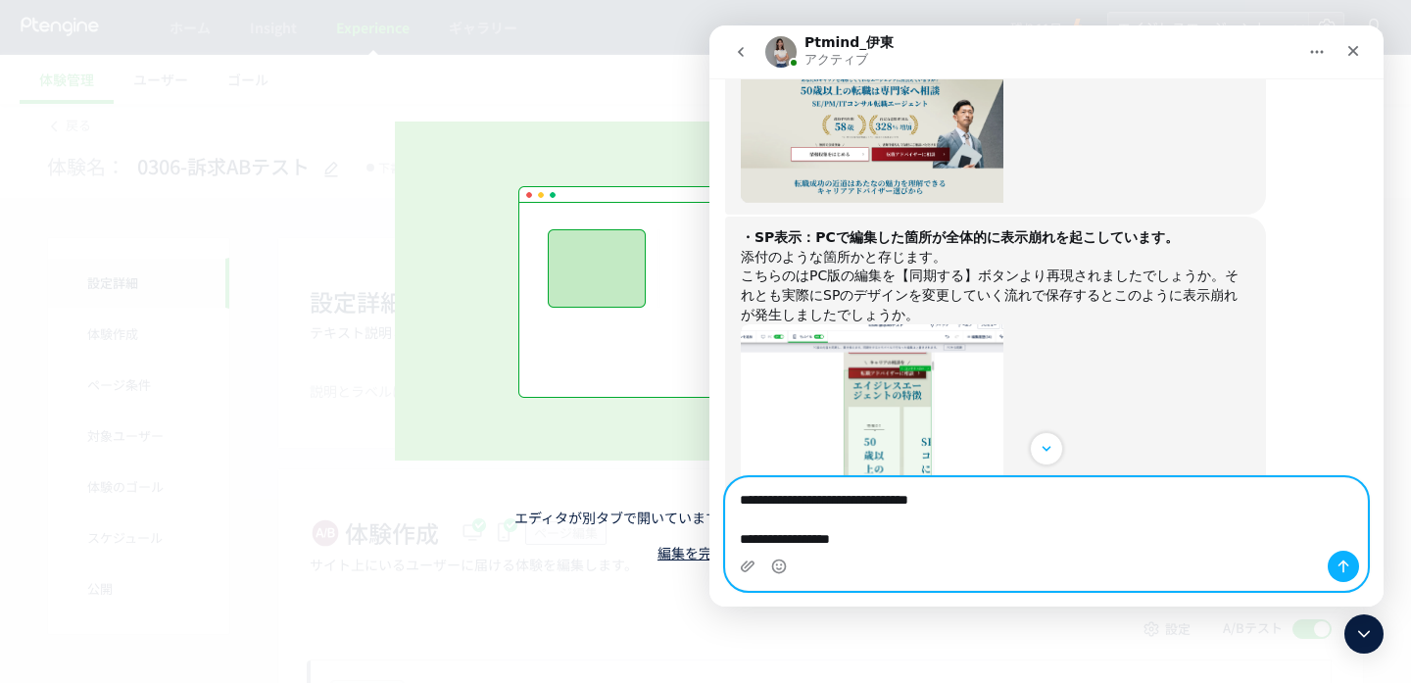
type textarea "**********"
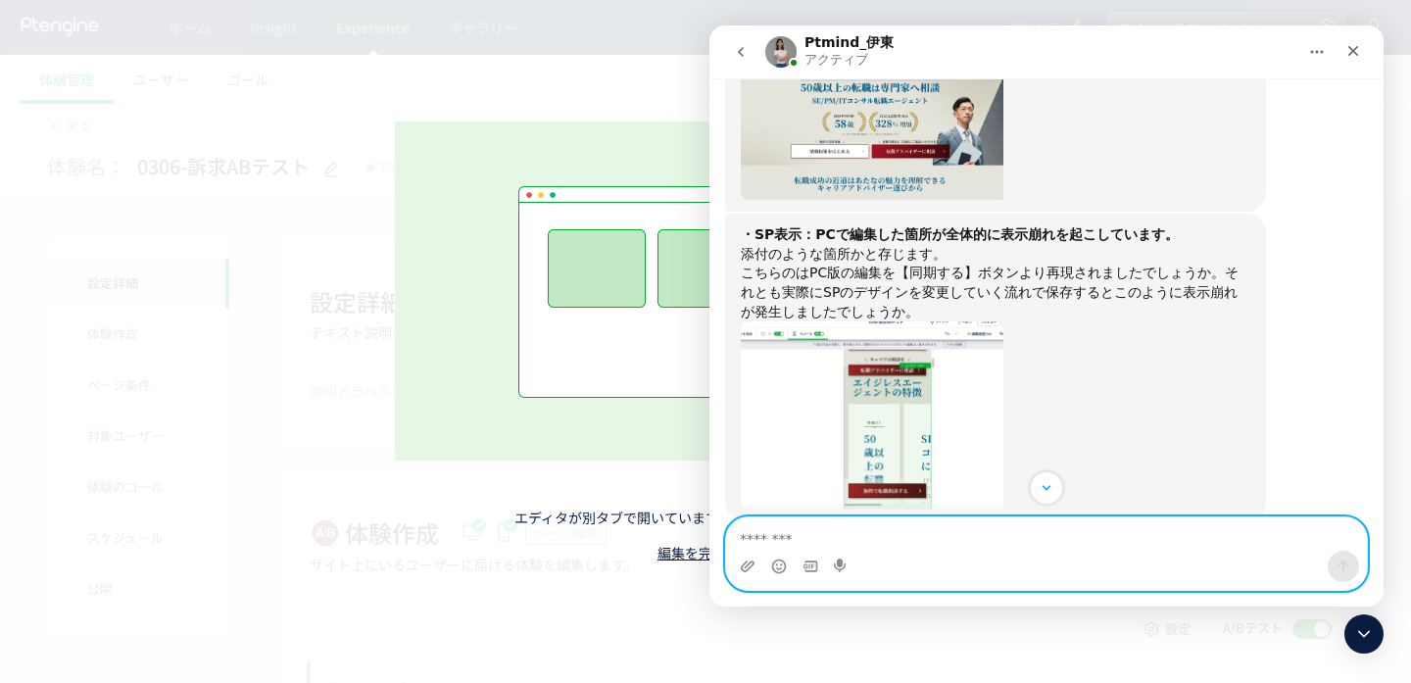
scroll to position [910, 0]
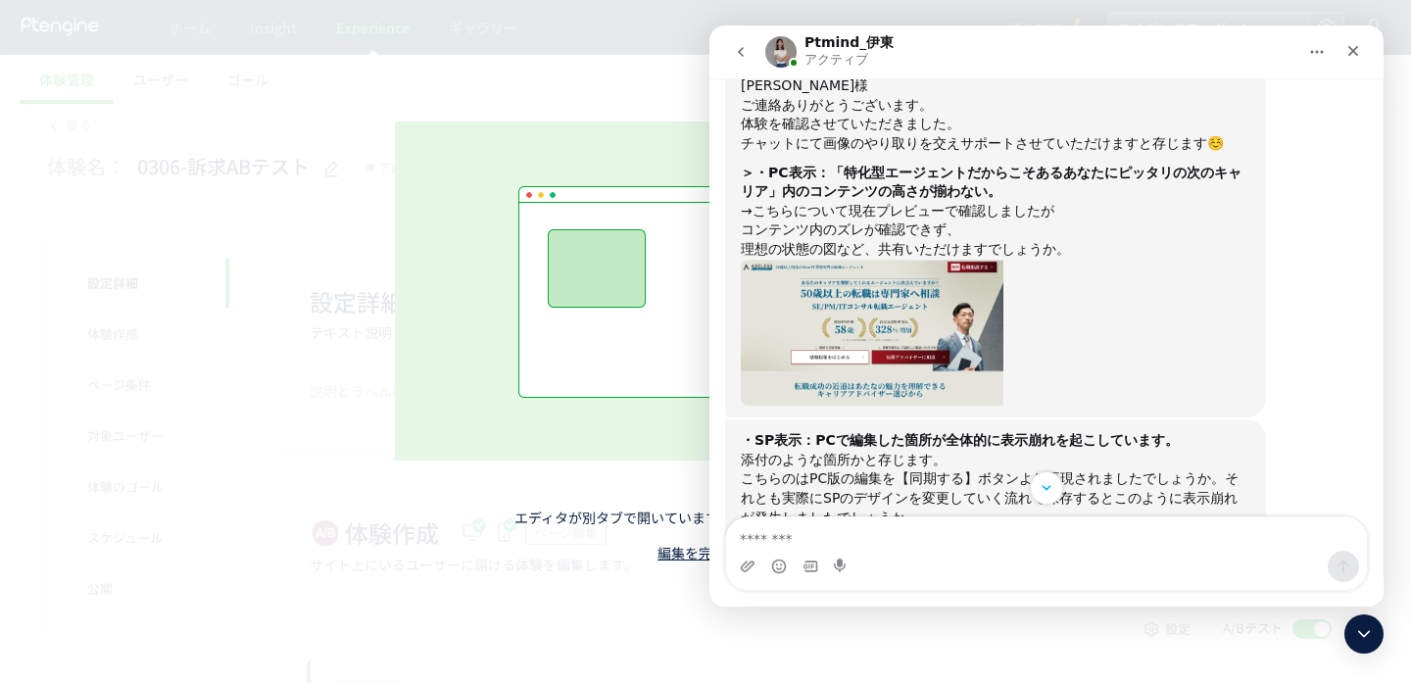
click at [388, 195] on div "エディタが別タブで開いています。編集を完了させましょう。 編集を完了する" at bounding box center [705, 342] width 860 height 637
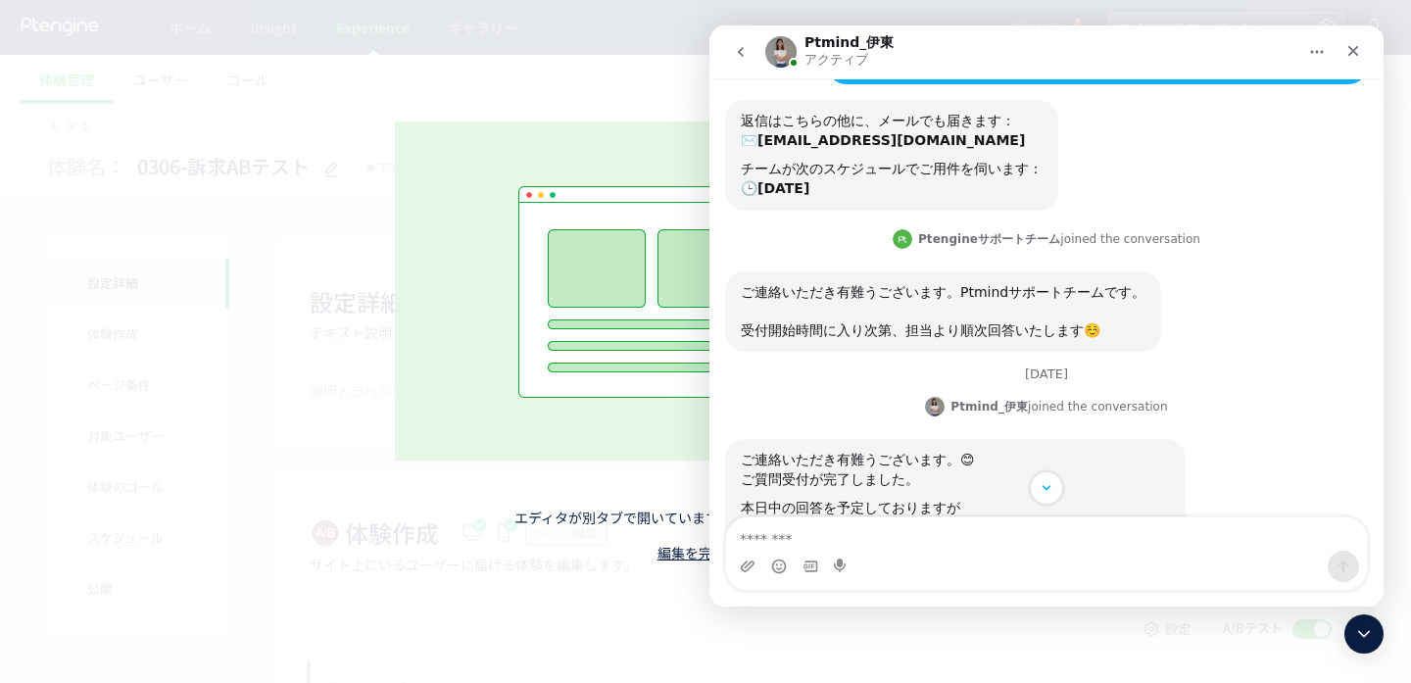
scroll to position [572, 0]
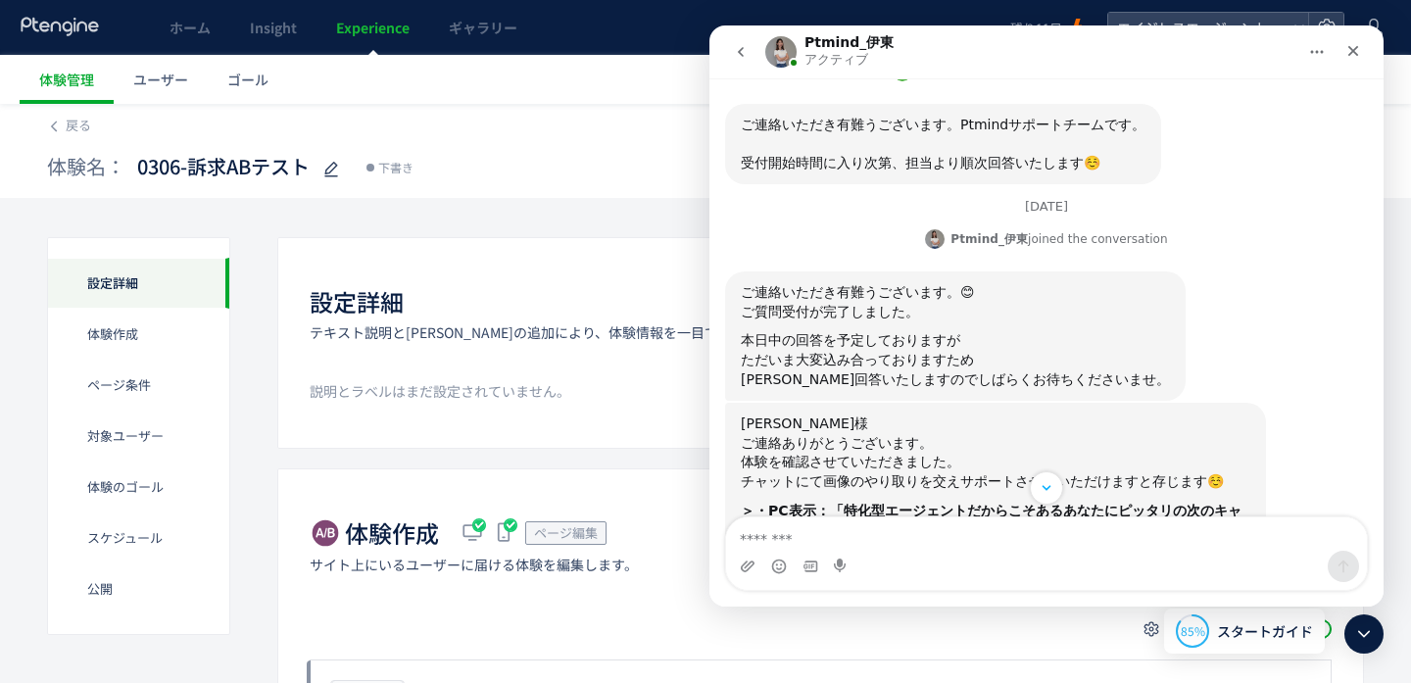
click at [1317, 53] on icon "ホーム" at bounding box center [1317, 52] width 16 height 16
click at [1229, 56] on div "Ptmind_[PERSON_NAME] アクティブ" at bounding box center [1030, 52] width 531 height 34
